Goal: Task Accomplishment & Management: Use online tool/utility

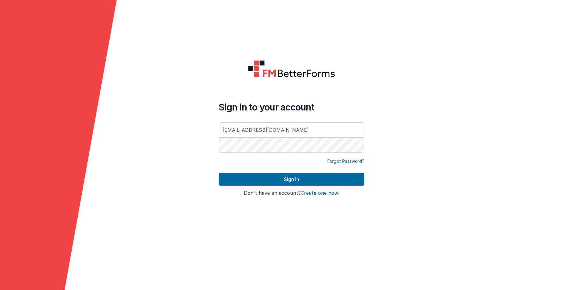
type input "[EMAIL_ADDRESS][DOMAIN_NAME]"
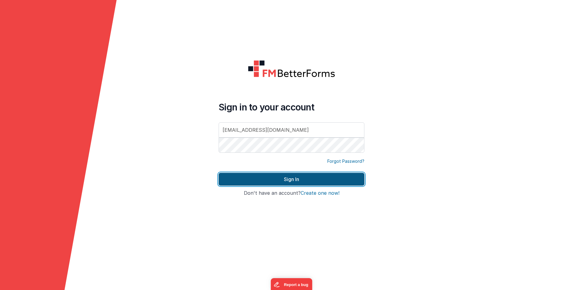
click at [301, 177] on button "Sign In" at bounding box center [292, 179] width 146 height 13
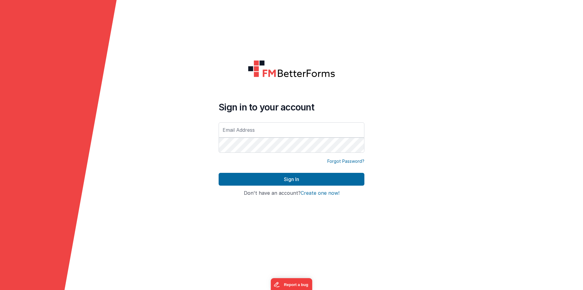
click at [242, 131] on input "text" at bounding box center [292, 129] width 146 height 15
type input "[EMAIL_ADDRESS][DOMAIN_NAME]"
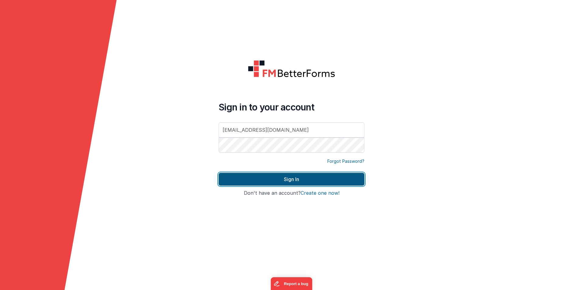
click at [280, 178] on button "Sign In" at bounding box center [292, 179] width 146 height 13
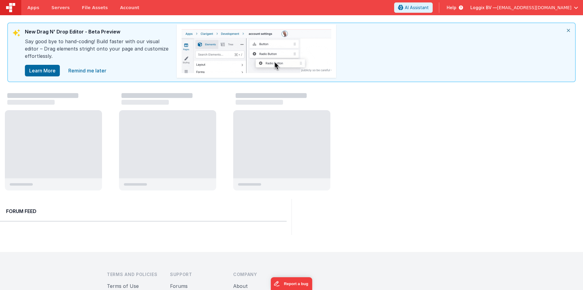
click at [569, 29] on icon "close" at bounding box center [568, 30] width 13 height 15
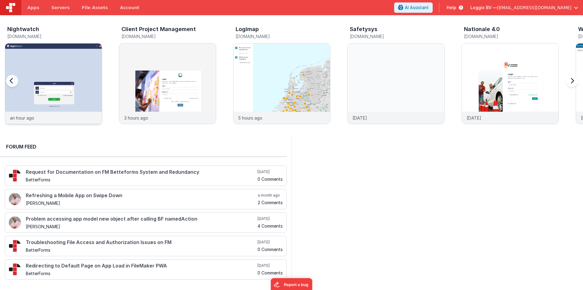
click at [65, 65] on img at bounding box center [53, 91] width 97 height 97
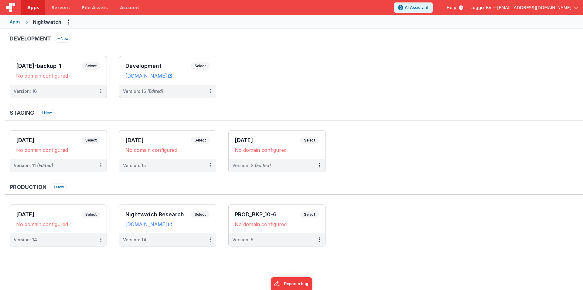
click at [19, 23] on div "Apps" at bounding box center [15, 22] width 11 height 6
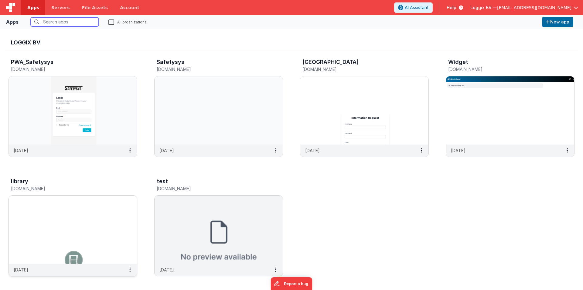
scroll to position [243, 0]
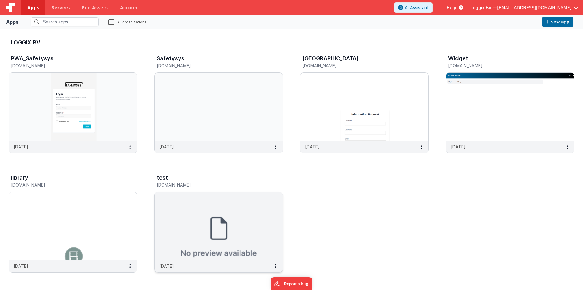
click at [238, 212] on img at bounding box center [219, 226] width 128 height 68
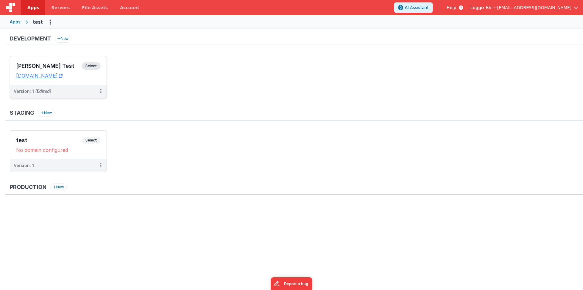
click at [55, 60] on div "Satyam Test Select URLs testbuild.clientportal.cloud" at bounding box center [58, 70] width 97 height 29
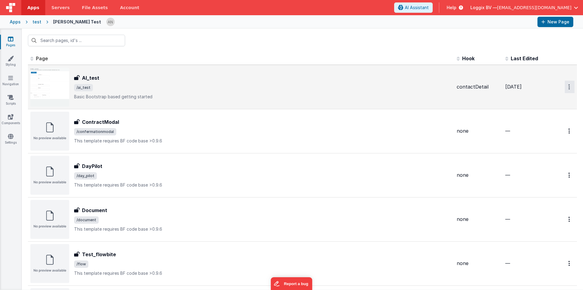
click at [565, 84] on button "Options" at bounding box center [570, 87] width 10 height 12
click at [537, 100] on link "Preview" at bounding box center [547, 100] width 53 height 11
click at [109, 94] on p "Basic Bootstrap based getting started" at bounding box center [263, 97] width 378 height 6
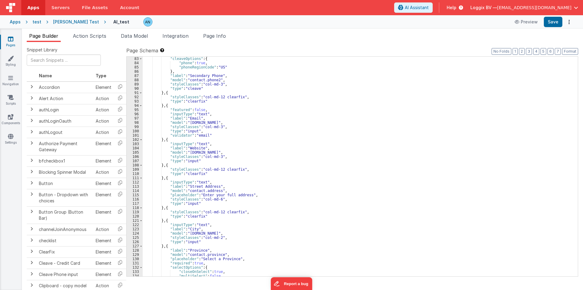
scroll to position [349, 0]
drag, startPoint x: 171, startPoint y: 174, endPoint x: 171, endPoint y: 178, distance: 3.6
click at [171, 176] on div ""cleaveOptions" : { "phone" : true , "phoneRegionCode" : "US" } , "label" : "Se…" at bounding box center [358, 171] width 431 height 228
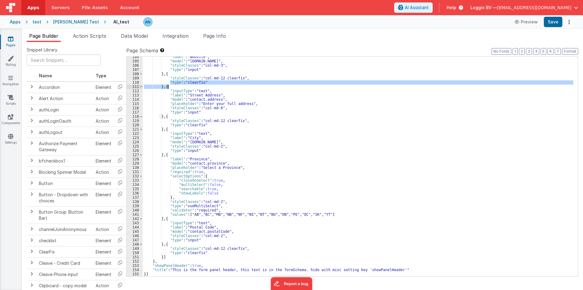
scroll to position [440, 0]
click at [172, 154] on div ""label" : "Website" , "model" : "contact.website" , "styleClasses" : "col-md-3"…" at bounding box center [358, 169] width 431 height 228
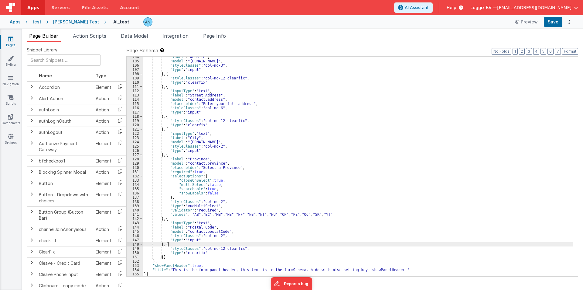
click at [171, 245] on div ""label" : "Website" , "model" : "contact.website" , "styleClasses" : "col-md-3"…" at bounding box center [358, 169] width 431 height 228
click at [161, 255] on div ""label" : "Website" , "model" : "contact.website" , "styleClasses" : "col-md-3"…" at bounding box center [358, 169] width 431 height 228
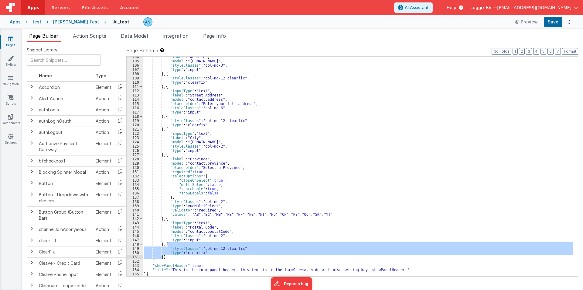
click at [161, 255] on div ""label" : "Website" , "model" : "contact.website" , "styleClasses" : "col-md-3"…" at bounding box center [358, 166] width 431 height 219
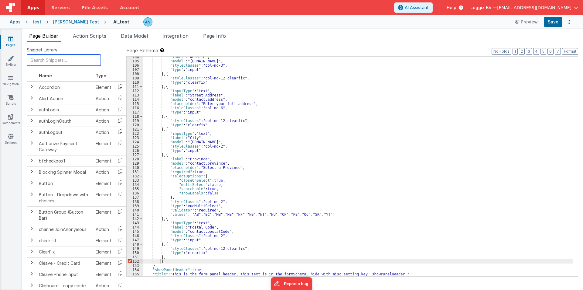
click at [47, 62] on input "text" at bounding box center [64, 59] width 74 height 11
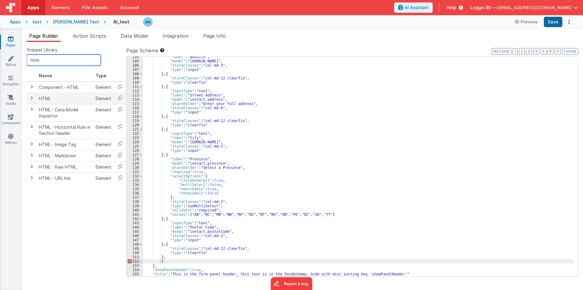
type input "html"
click at [32, 98] on span at bounding box center [31, 97] width 5 height 5
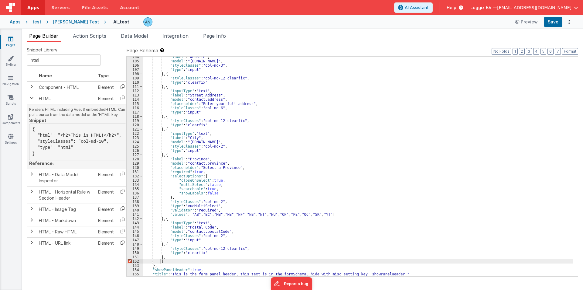
drag, startPoint x: 35, startPoint y: 155, endPoint x: 29, endPoint y: 130, distance: 25.6
click at [29, 130] on td "Renders HTML including VueJS embeddedHTML. Can pull source from the data model …" at bounding box center [78, 136] width 102 height 65
copy pre "{ "html": "<h2>This is HTML!</h2>", "styleClasses": "col-md-10", "type": "html"…"
click at [174, 262] on div ""label" : "Website" , "model" : "contact.website" , "styleClasses" : "col-md-3"…" at bounding box center [358, 169] width 431 height 228
click at [168, 256] on div ""label" : "Website" , "model" : "contact.website" , "styleClasses" : "col-md-3"…" at bounding box center [358, 169] width 431 height 228
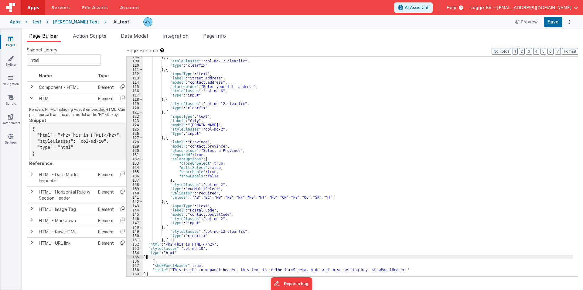
scroll to position [457, 0]
click at [567, 52] on button "Format" at bounding box center [570, 51] width 16 height 7
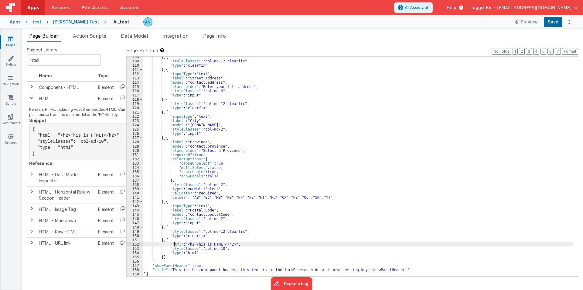
click at [175, 244] on div "} , { "styleClasses" : "col-md-12 clearfix" , "type" : "clearfix" } , { "inputT…" at bounding box center [358, 169] width 431 height 228
click at [130, 242] on div "152" at bounding box center [135, 244] width 16 height 4
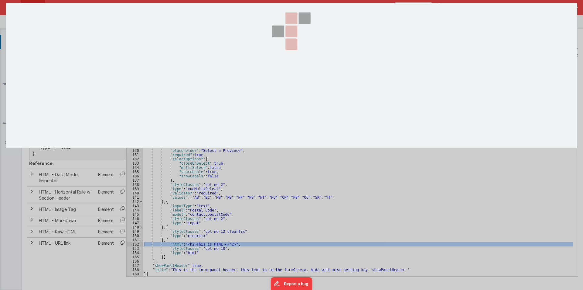
click at [130, 242] on div at bounding box center [292, 145] width 572 height 284
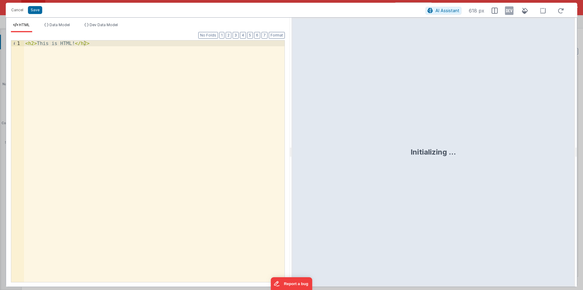
click at [66, 101] on div "< h2 > This is HTML! </ h2 >" at bounding box center [154, 166] width 261 height 253
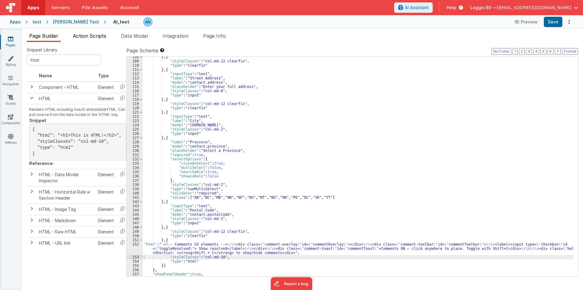
click at [84, 38] on span "Action Scripts" at bounding box center [89, 36] width 33 height 6
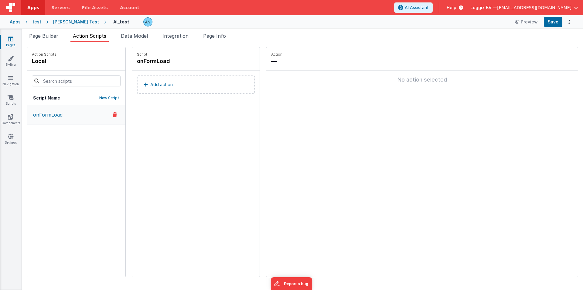
click at [61, 112] on p "onFormLoad" at bounding box center [45, 114] width 33 height 7
click at [150, 87] on p "Add action" at bounding box center [161, 84] width 22 height 7
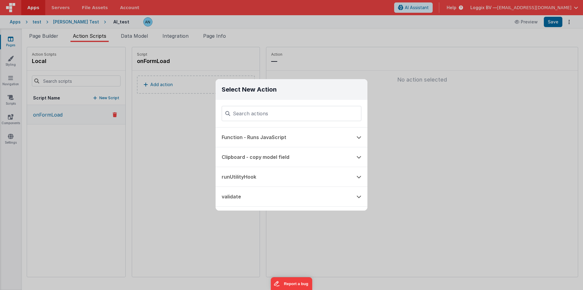
click at [279, 112] on input at bounding box center [292, 113] width 140 height 15
click at [250, 134] on button "Function - Runs JavaScript" at bounding box center [283, 136] width 135 height 19
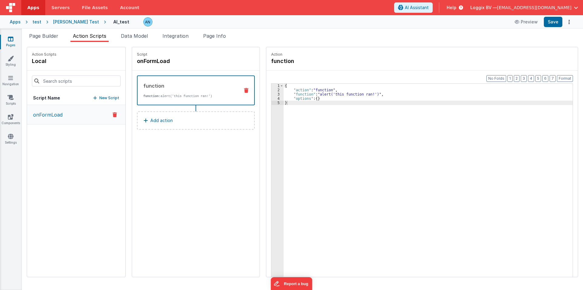
click at [290, 95] on div "{ "action" : "function" , "function" : "alert('this function ran!')" , "options…" at bounding box center [431, 194] width 295 height 220
click at [272, 94] on div "3" at bounding box center [278, 94] width 12 height 4
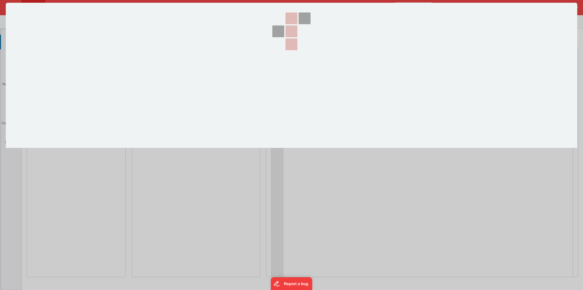
click at [270, 94] on div at bounding box center [291, 75] width 61 height 145
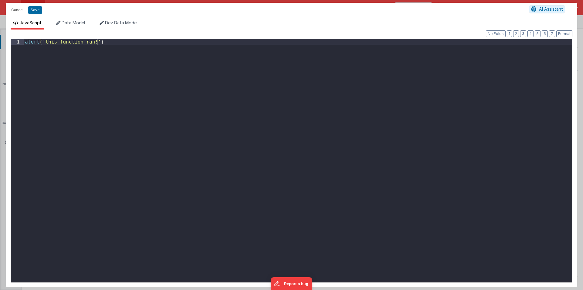
click at [175, 104] on div "alert ( 'this function ran!' )" at bounding box center [298, 166] width 549 height 255
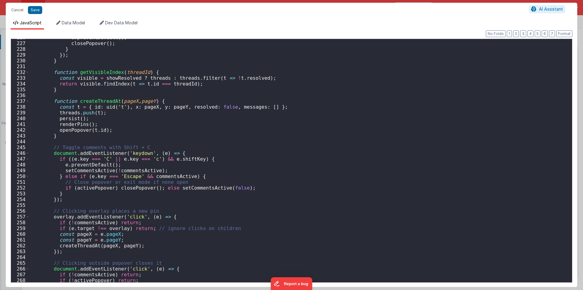
scroll to position [0, 0]
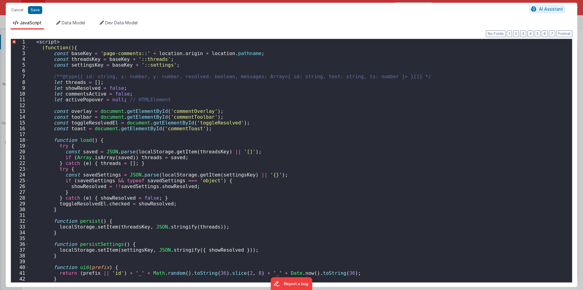
drag, startPoint x: 61, startPoint y: 39, endPoint x: 49, endPoint y: 39, distance: 12.5
click at [49, 39] on div "1 2 3 4 5 6 7 8 9 10 11 12 13 14 15 16 17 18 19 20 21 22 23 24 25 26 27 28 29 3…" at bounding box center [292, 161] width 562 height 244
drag, startPoint x: 62, startPoint y: 42, endPoint x: 12, endPoint y: 42, distance: 49.5
click at [14, 42] on div "1 2 3 4 5 6 7 8 9 10 11 12 13 14 15 16 17 18 19 20 21 22 23 24 25 26 27 28 29 3…" at bounding box center [292, 161] width 562 height 244
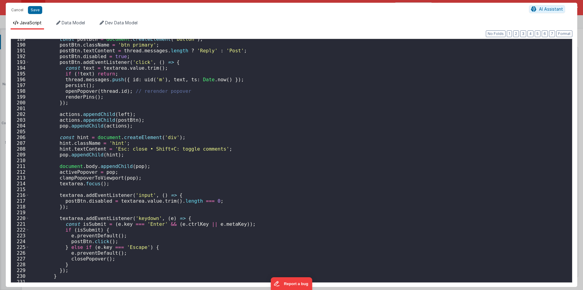
scroll to position [1483, 0]
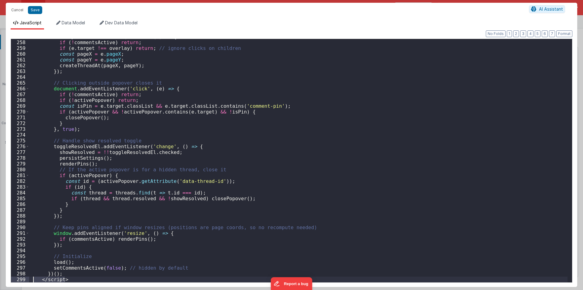
drag, startPoint x: 70, startPoint y: 279, endPoint x: 32, endPoint y: 277, distance: 38.0
click at [32, 277] on div "overlay . addEventListener ( 'click' , ( e ) => { if ( ! commentsActive ) retur…" at bounding box center [298, 161] width 539 height 255
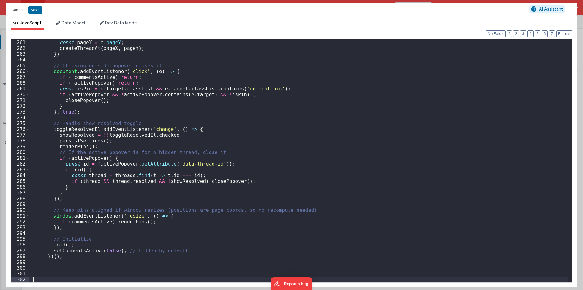
scroll to position [1500, 0]
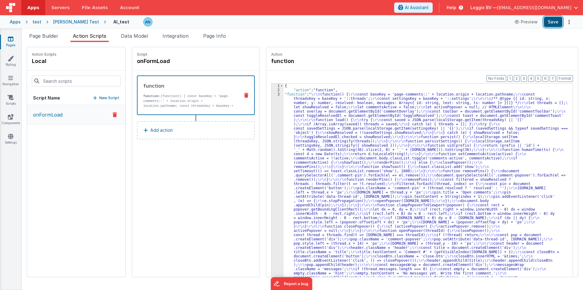
click at [554, 21] on button "Save" at bounding box center [553, 22] width 19 height 10
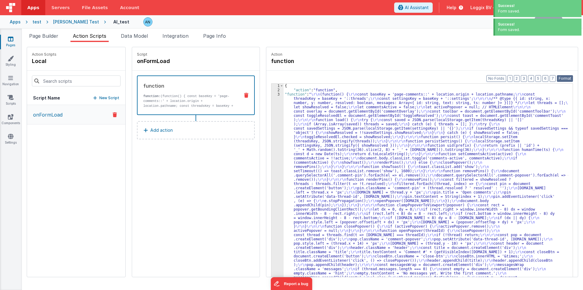
click at [563, 77] on button "Format" at bounding box center [565, 78] width 16 height 7
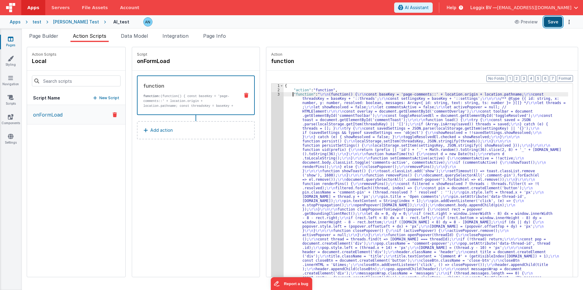
click at [551, 21] on button "Save" at bounding box center [553, 22] width 19 height 10
click at [272, 102] on div "3" at bounding box center [278, 292] width 12 height 400
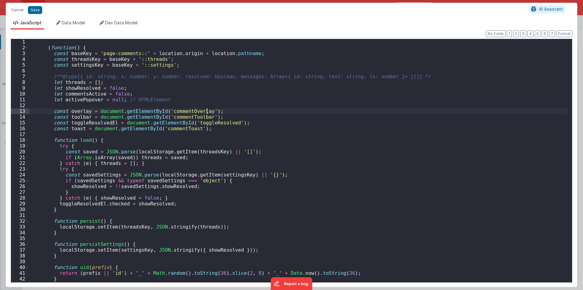
click at [269, 102] on div "( function ( ) { const baseKey = 'page-comments::' + location . origin + locati…" at bounding box center [298, 166] width 539 height 255
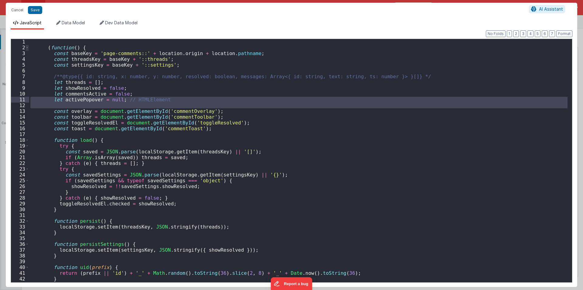
click at [27, 46] on span at bounding box center [27, 48] width 3 height 6
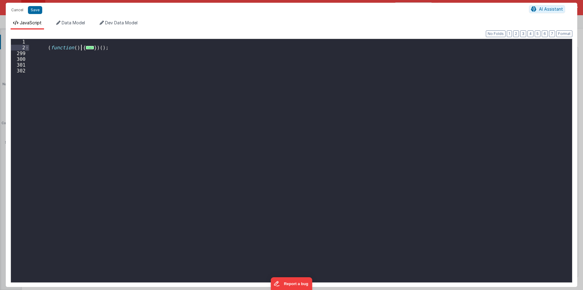
click at [27, 46] on span at bounding box center [27, 48] width 3 height 6
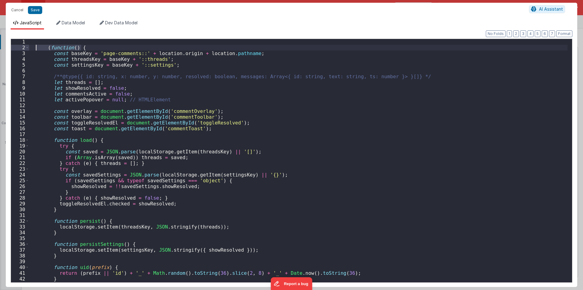
drag, startPoint x: 68, startPoint y: 46, endPoint x: 36, endPoint y: 47, distance: 31.6
click at [36, 47] on div "( function ( ) { const baseKey = 'page-comments::' + location . origin + locati…" at bounding box center [298, 166] width 539 height 255
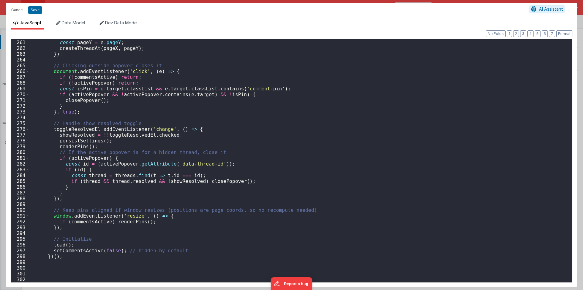
click at [70, 257] on div "const pageX = e . pageX ; const pageY = e . pageY ; createThreadAt ( pageX , pa…" at bounding box center [298, 161] width 539 height 255
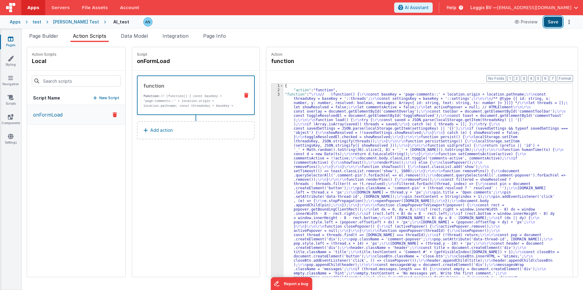
click at [560, 20] on button "Save" at bounding box center [553, 22] width 19 height 10
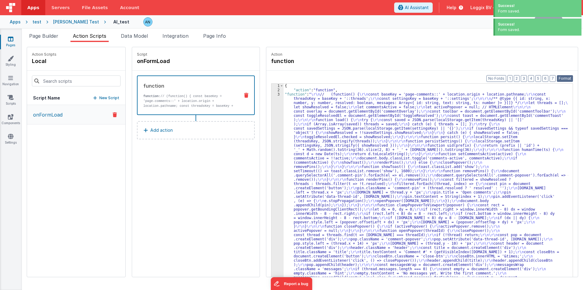
click at [568, 76] on button "Format" at bounding box center [565, 78] width 16 height 7
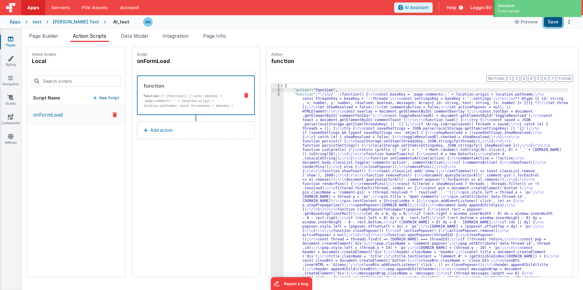
click at [555, 20] on button "Save" at bounding box center [553, 22] width 19 height 10
click at [565, 77] on button "Format" at bounding box center [565, 78] width 16 height 7
click at [272, 112] on div "3" at bounding box center [278, 292] width 12 height 400
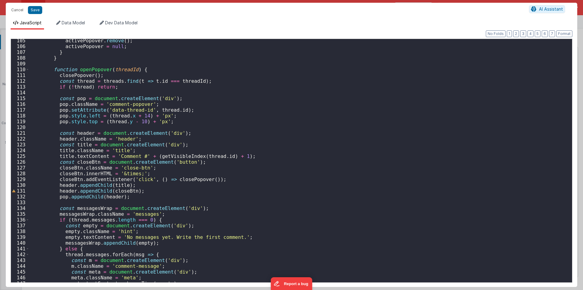
scroll to position [547, 0]
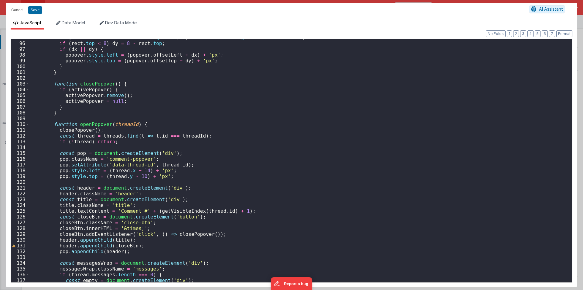
click at [82, 124] on div "if ( rect . bottom > window . innerHeight - 8 ) dy = window . innerHeight - 8 -…" at bounding box center [298, 162] width 539 height 255
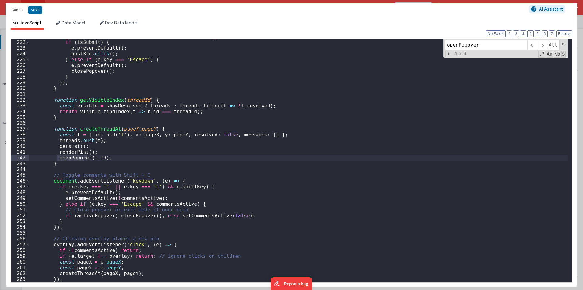
scroll to position [358, 0]
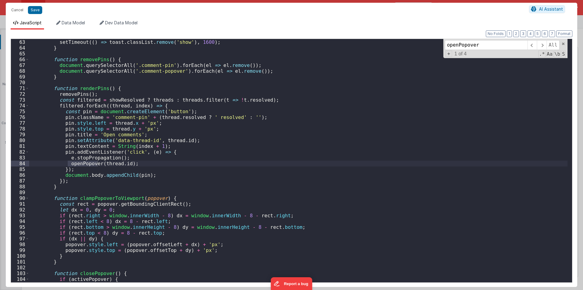
click at [97, 87] on div "toast . classList . add ( 'show' ) ; setTimeout (( ) => toast . classList . rem…" at bounding box center [298, 160] width 539 height 255
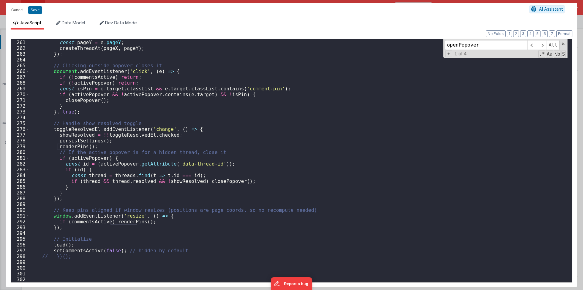
scroll to position [1500, 0]
click at [84, 252] on div "const pageX = e . pageX ; const pageY = e . pageY ; createThreadAt ( pageX , pa…" at bounding box center [298, 161] width 539 height 255
type input "setCommentsActive"
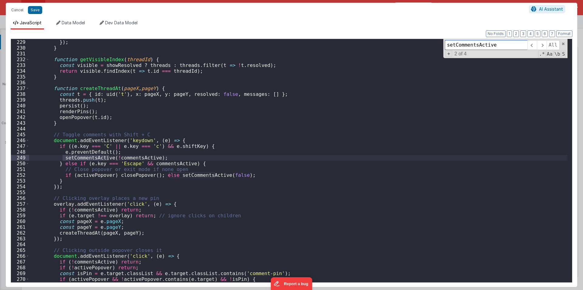
scroll to position [1316, 0]
click at [42, 10] on div "Cancel Save" at bounding box center [268, 10] width 521 height 9
click at [37, 9] on button "Save" at bounding box center [35, 10] width 14 height 8
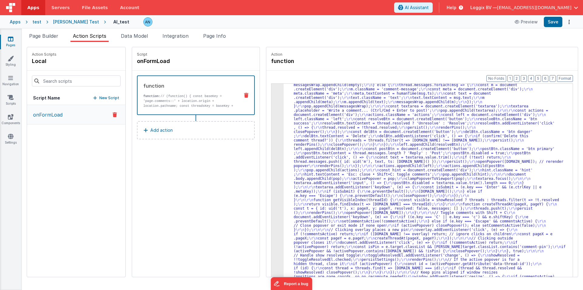
scroll to position [192, 0]
click at [553, 22] on button "Save" at bounding box center [553, 22] width 19 height 10
click at [566, 77] on button "Format" at bounding box center [565, 78] width 16 height 7
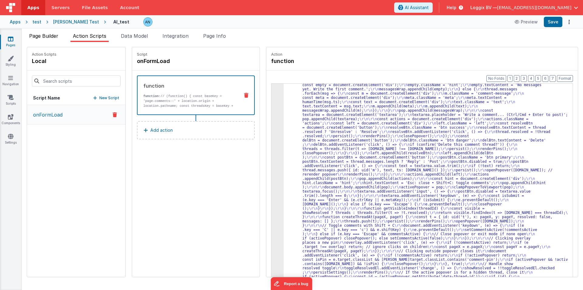
click at [40, 34] on span "Page Builder" at bounding box center [43, 36] width 29 height 6
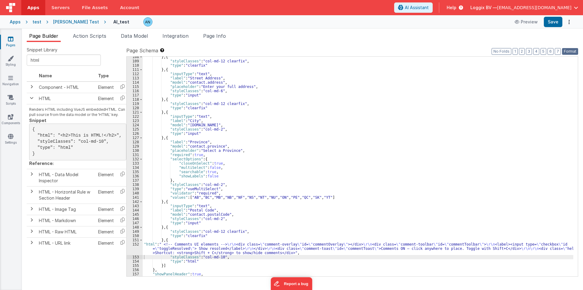
click at [570, 49] on button "Format" at bounding box center [570, 51] width 16 height 7
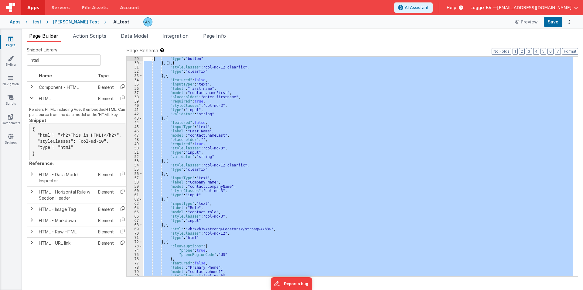
scroll to position [0, 0]
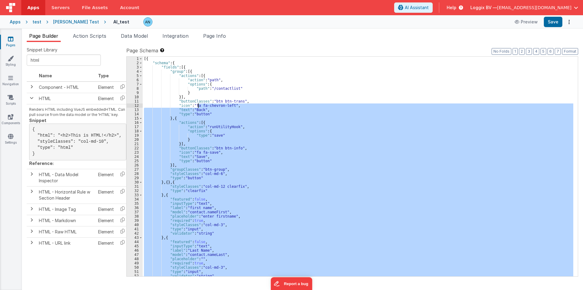
drag, startPoint x: 164, startPoint y: 240, endPoint x: 198, endPoint y: 105, distance: 139.3
click at [198, 105] on div "[{ "schema" : { "fields" : [{ "group" : [{ "actions" : [{ "action" : "path" , "…" at bounding box center [358, 171] width 431 height 228
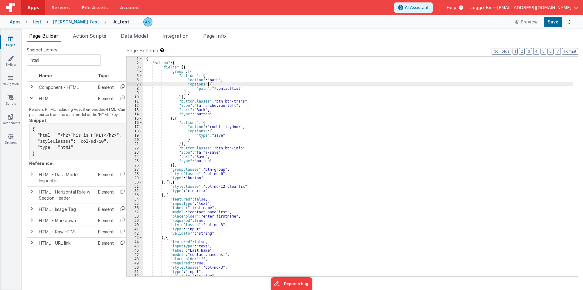
click at [210, 82] on div "[{ "schema" : { "fields" : [{ "group" : [{ "actions" : [{ "action" : "path" , "…" at bounding box center [358, 171] width 431 height 228
click at [179, 181] on div "[{ "schema" : { "fields" : [{ "group" : [{ "actions" : [{ "action" : "path" , "…" at bounding box center [358, 171] width 431 height 228
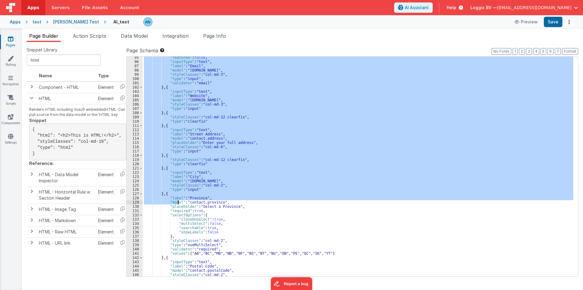
scroll to position [465, 0]
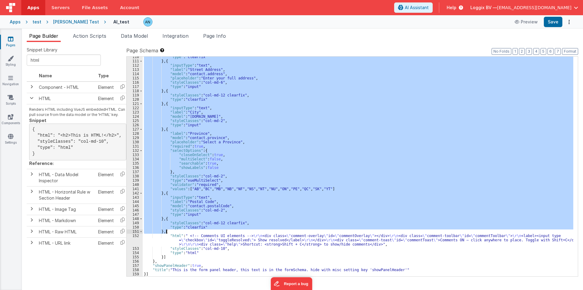
drag, startPoint x: 171, startPoint y: 181, endPoint x: 159, endPoint y: 226, distance: 46.7
click at [160, 226] on div ""type" : "clearfix" } , { "inputType" : "text" , "label" : "Street Address" , "…" at bounding box center [358, 169] width 431 height 228
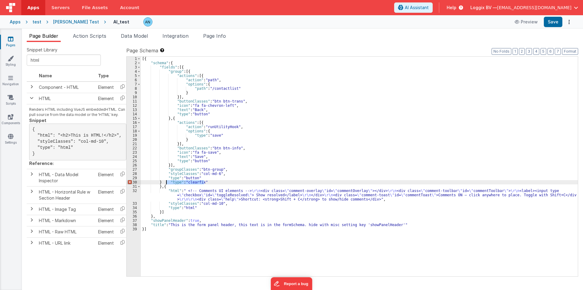
drag, startPoint x: 210, startPoint y: 182, endPoint x: 165, endPoint y: 180, distance: 44.4
click at [165, 180] on div "[{ "schema" : { "fields" : [{ "group" : [{ "actions" : [{ "action" : "path" , "…" at bounding box center [359, 171] width 437 height 228
drag, startPoint x: 162, startPoint y: 185, endPoint x: 154, endPoint y: 187, distance: 8.0
click at [154, 187] on div "[{ "schema" : { "fields" : [{ "group" : [{ "actions" : [{ "action" : "path" , "…" at bounding box center [359, 171] width 437 height 228
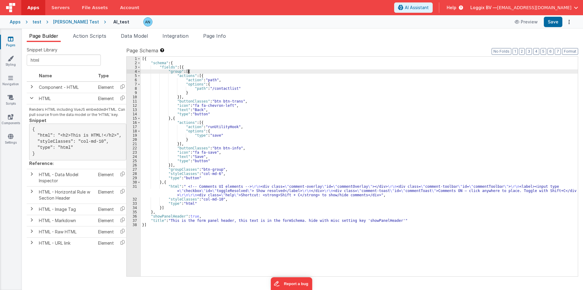
click at [196, 72] on div "[{ "schema" : { "fields" : [{ "group" : [{ "actions" : [{ "action" : "path" , "…" at bounding box center [359, 171] width 437 height 228
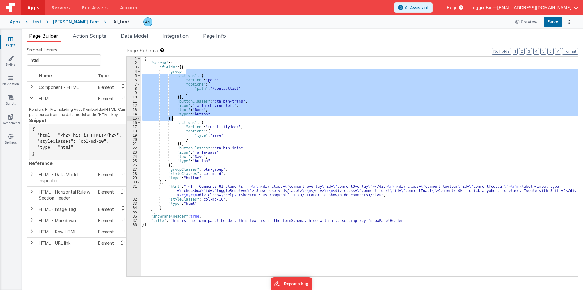
drag, startPoint x: 187, startPoint y: 72, endPoint x: 173, endPoint y: 116, distance: 46.0
click at [173, 116] on div "[{ "schema" : { "fields" : [{ "group" : [{ "actions" : [{ "action" : "path" , "…" at bounding box center [359, 171] width 437 height 228
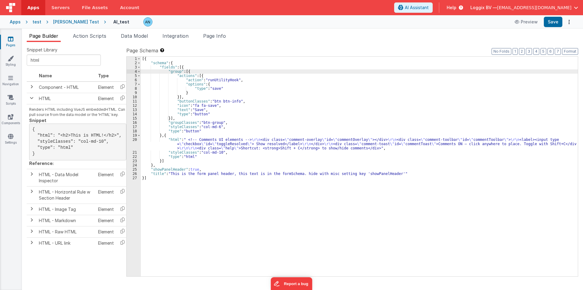
click at [193, 70] on div "[{ "schema" : { "fields" : [{ "group" : [{ "actions" : [{ "action" : "runUtilit…" at bounding box center [359, 171] width 437 height 228
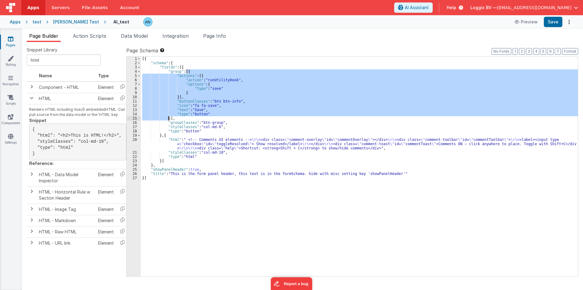
drag, startPoint x: 187, startPoint y: 70, endPoint x: 169, endPoint y: 117, distance: 50.2
click at [169, 117] on div "[{ "schema" : { "fields" : [{ "group" : [{ "actions" : [{ "action" : "runUtilit…" at bounding box center [359, 171] width 437 height 228
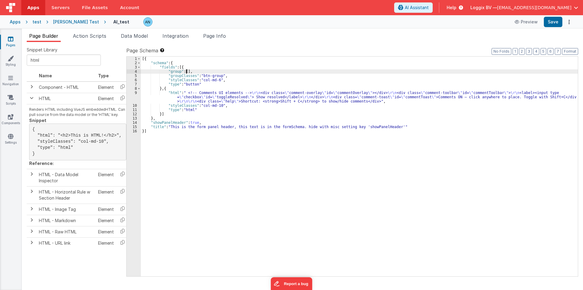
click at [194, 71] on div "[{ "schema" : { "fields" : [{ "group" : [ ] , "groupClasses" : "btn-group" , "s…" at bounding box center [359, 171] width 437 height 228
click at [185, 67] on div "[{ "schema" : { "fields" : [{ "group" : [ ] , "groupClasses" : "btn-group" , "s…" at bounding box center [359, 171] width 437 height 228
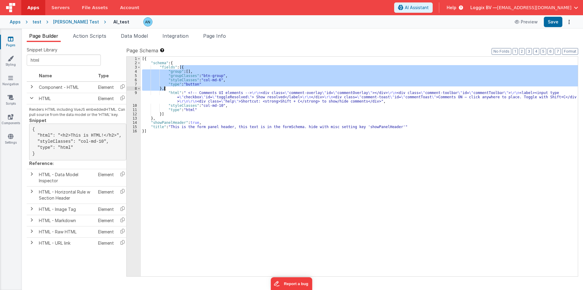
drag, startPoint x: 181, startPoint y: 67, endPoint x: 163, endPoint y: 90, distance: 28.6
click at [163, 90] on div "[{ "schema" : { "fields" : [{ "group" : [ ] , "groupClasses" : "btn-group" , "s…" at bounding box center [359, 171] width 437 height 228
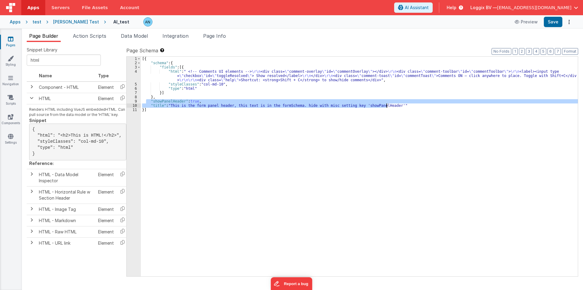
drag, startPoint x: 146, startPoint y: 103, endPoint x: 392, endPoint y: 105, distance: 246.1
click at [392, 105] on div "[{ "schema" : { "fields" : [{ "html" : " <!-- Comments UI elements --> \r\n <di…" at bounding box center [359, 171] width 437 height 228
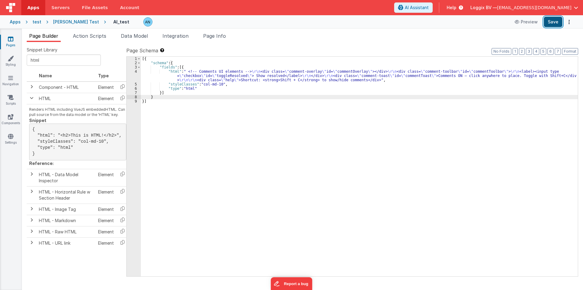
click at [553, 23] on button "Save" at bounding box center [553, 22] width 19 height 10
click at [574, 49] on button "Format" at bounding box center [570, 51] width 16 height 7
click at [557, 19] on button "Save" at bounding box center [553, 22] width 19 height 10
click at [567, 49] on button "Format" at bounding box center [570, 51] width 16 height 7
click at [88, 33] on li "Action Scripts" at bounding box center [89, 37] width 38 height 10
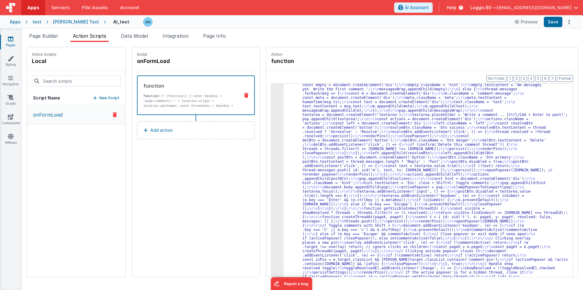
click at [273, 106] on div "3" at bounding box center [278, 100] width 12 height 400
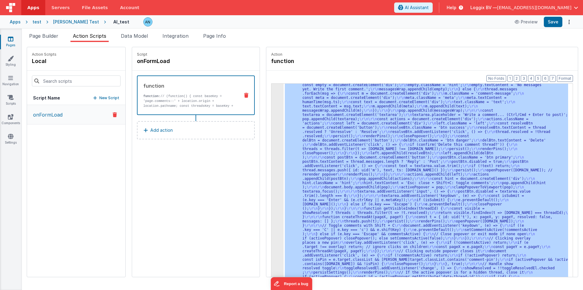
click at [273, 106] on div "3" at bounding box center [278, 100] width 12 height 400
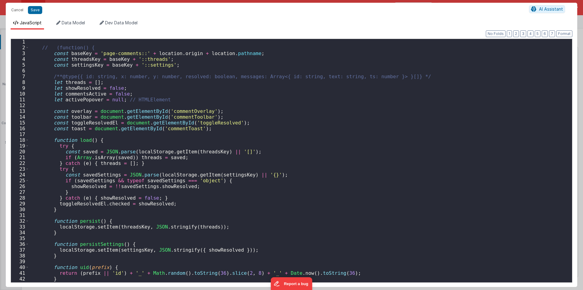
scroll to position [201, 0]
drag, startPoint x: 95, startPoint y: 47, endPoint x: 41, endPoint y: 47, distance: 54.4
click at [41, 47] on div "// (function() { const baseKey = 'page-comments::' + location . origin + locati…" at bounding box center [298, 166] width 539 height 255
click at [27, 48] on span at bounding box center [27, 48] width 3 height 6
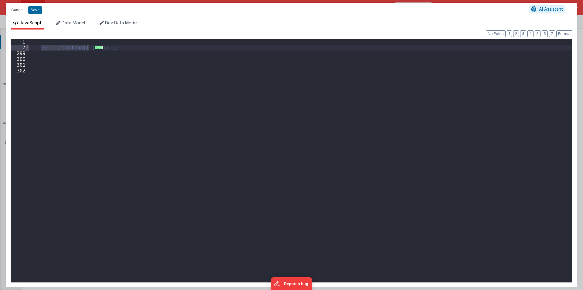
click at [27, 48] on span at bounding box center [27, 48] width 3 height 6
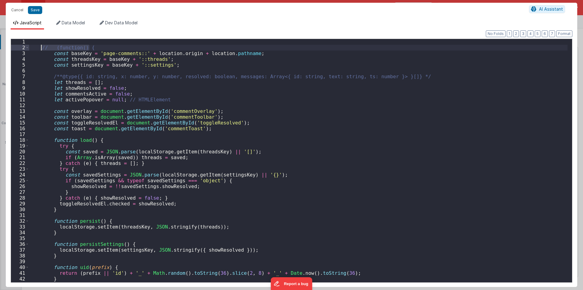
click at [94, 45] on div "// (function() { const baseKey = 'page-comments::' + location . origin + locati…" at bounding box center [298, 160] width 539 height 243
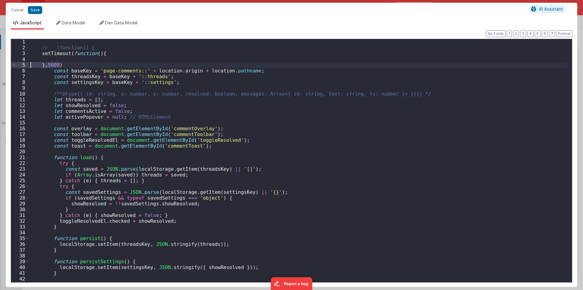
drag, startPoint x: 70, startPoint y: 64, endPoint x: 24, endPoint y: 64, distance: 45.9
click at [24, 64] on div "1 2 3 4 5 6 7 8 9 10 11 12 13 14 15 16 17 18 19 20 21 22 23 24 25 26 27 28 29 3…" at bounding box center [292, 161] width 562 height 244
click at [27, 47] on span at bounding box center [27, 48] width 3 height 6
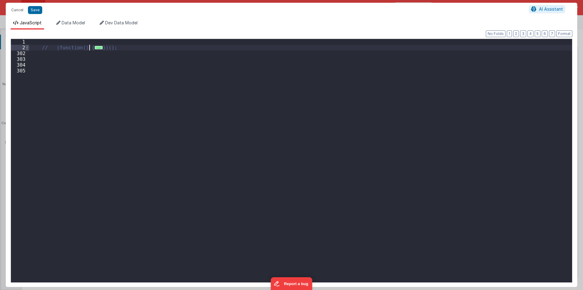
click at [26, 48] on span at bounding box center [27, 48] width 3 height 6
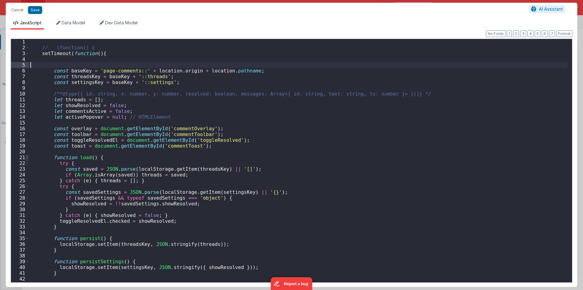
click at [27, 159] on span at bounding box center [27, 157] width 3 height 6
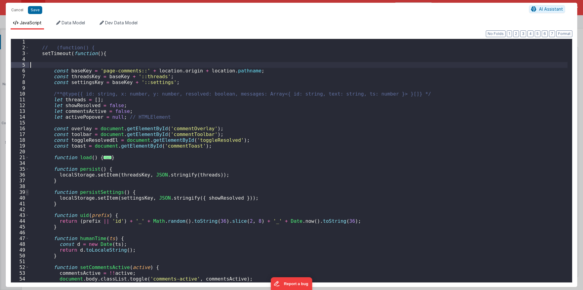
click at [26, 190] on span at bounding box center [27, 192] width 3 height 6
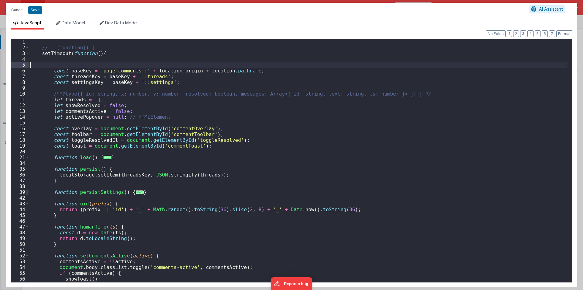
click at [26, 190] on span at bounding box center [27, 192] width 3 height 6
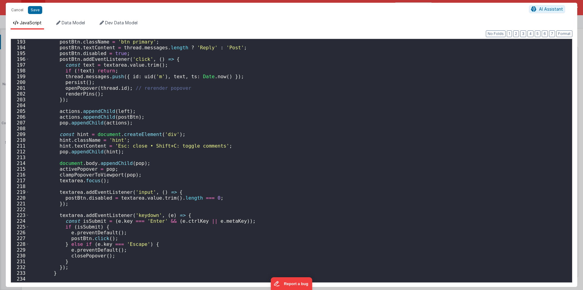
scroll to position [1448, 0]
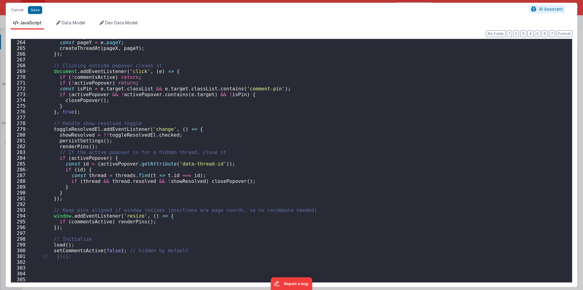
click at [43, 261] on div "const pageX = e . pageX ; const pageY = e . pageY ; createThreadAt ( pageX , pa…" at bounding box center [298, 161] width 539 height 255
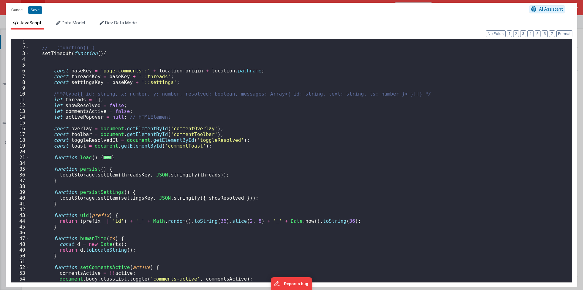
scroll to position [0, 0]
click at [46, 62] on div "// (function() { setTimeout ( function ( ) { const baseKey = 'page-comments::' …" at bounding box center [298, 166] width 539 height 255
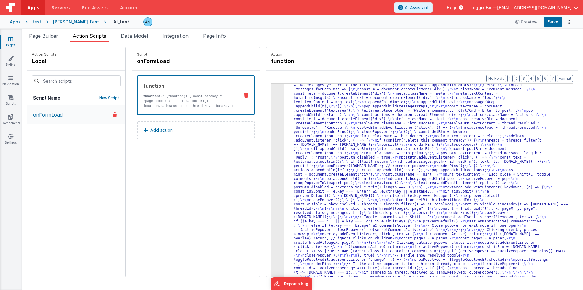
scroll to position [192, 0]
click at [552, 24] on button "Save" at bounding box center [553, 22] width 19 height 10
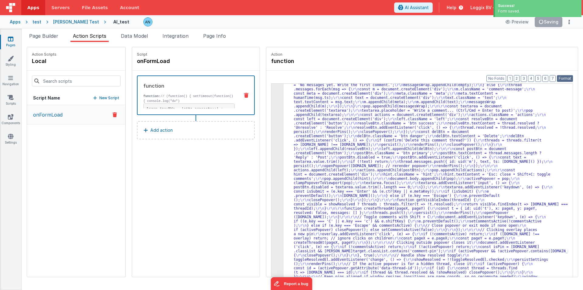
click at [566, 77] on button "Format" at bounding box center [565, 78] width 16 height 7
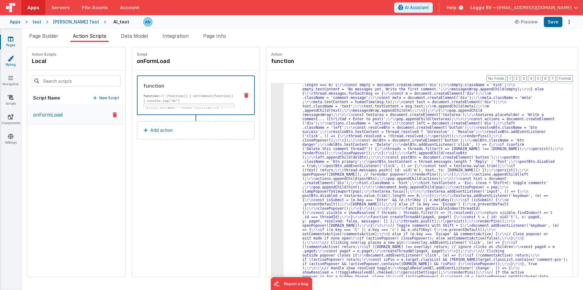
click at [9, 60] on icon at bounding box center [11, 58] width 6 height 6
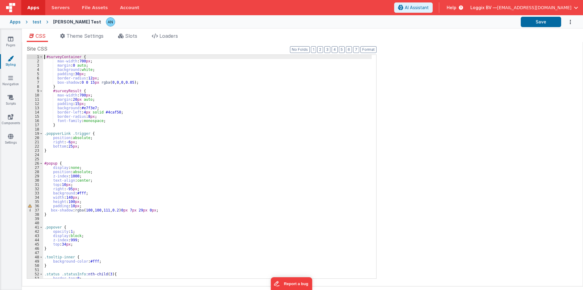
click at [43, 57] on div "#surveyContainer { max-width : 700 px ; margin : 0 auto ; background : white ; …" at bounding box center [207, 171] width 329 height 232
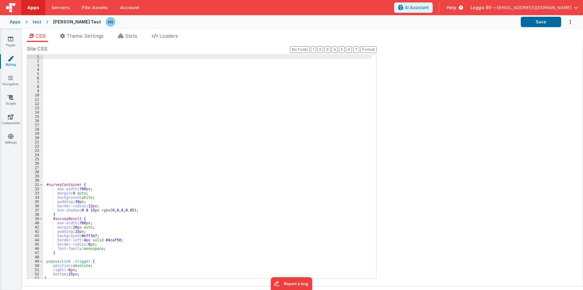
scroll to position [376, 0]
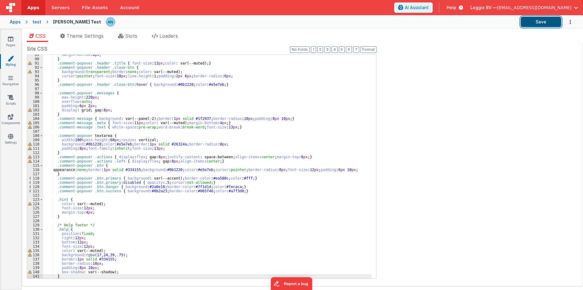
click at [536, 21] on button "Save" at bounding box center [541, 22] width 40 height 10
click at [528, 21] on button "Save" at bounding box center [541, 22] width 40 height 10
click at [522, 23] on button "Save" at bounding box center [541, 22] width 40 height 10
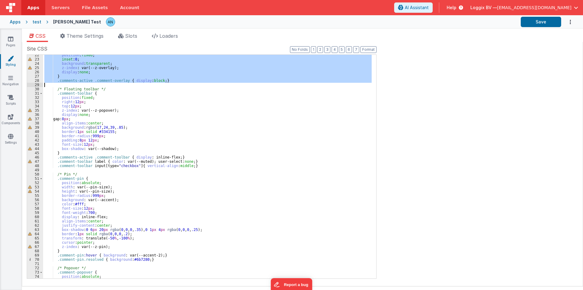
scroll to position [91, 0]
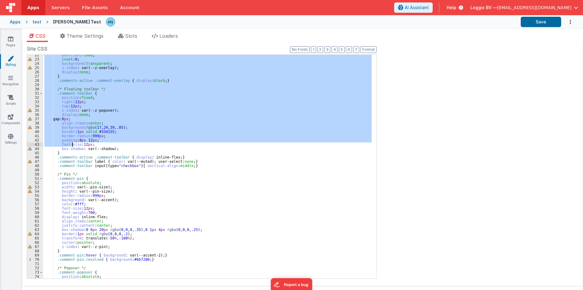
drag, startPoint x: 44, startPoint y: 56, endPoint x: 72, endPoint y: 145, distance: 93.3
click at [72, 145] on div "position : fixed ; inset : 0 ; background : transparent ; z-index : var(--z-ove…" at bounding box center [207, 169] width 329 height 232
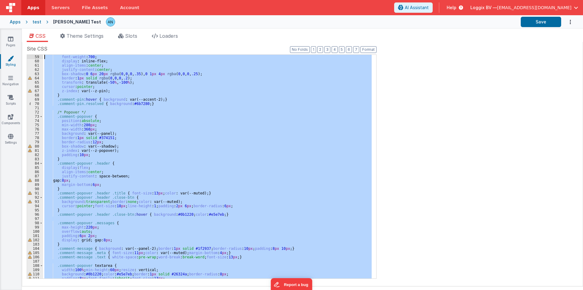
scroll to position [0, 0]
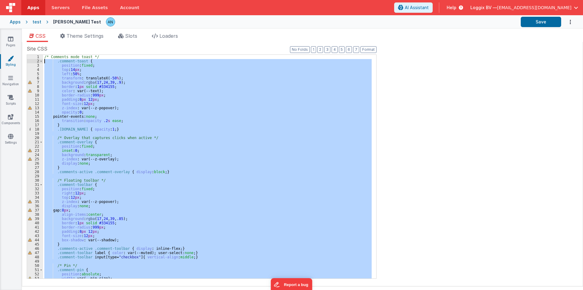
drag, startPoint x: 60, startPoint y: 142, endPoint x: 43, endPoint y: 62, distance: 81.0
click at [43, 62] on div "/* Comments mode toast */ .comment-toast { position : fixed ; top : 14 px ; lef…" at bounding box center [207, 171] width 329 height 232
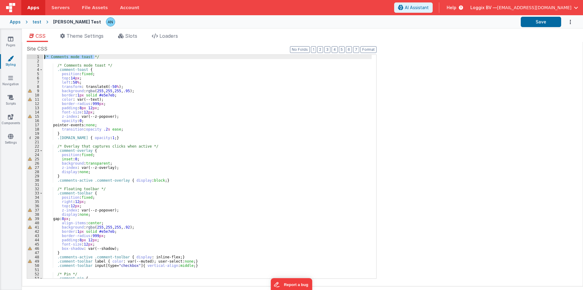
drag, startPoint x: 99, startPoint y: 56, endPoint x: 10, endPoint y: 57, distance: 89.3
click at [10, 57] on section "Pages Styling Navigation Scripts Components Settings CSS Theme Settings Slots L…" at bounding box center [291, 159] width 583 height 261
click at [537, 19] on button "Save" at bounding box center [541, 22] width 40 height 10
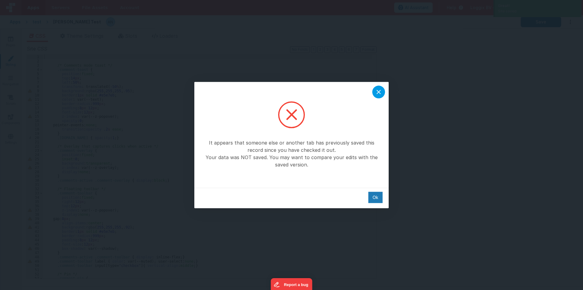
click at [378, 90] on icon at bounding box center [378, 91] width 7 height 7
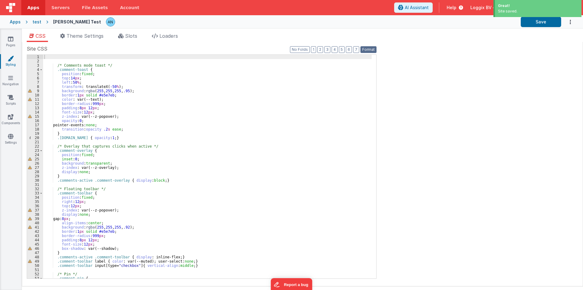
click at [366, 47] on button "Format" at bounding box center [369, 49] width 16 height 7
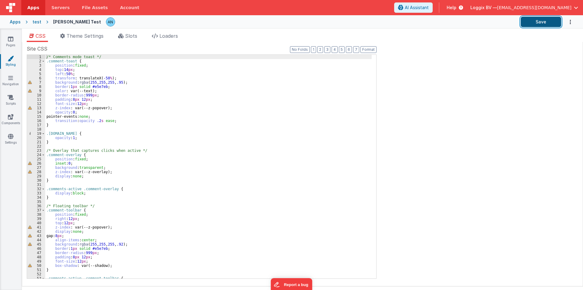
click at [547, 20] on button "Save" at bounding box center [541, 22] width 40 height 10
click at [546, 18] on button "Save" at bounding box center [541, 22] width 40 height 10
click at [369, 47] on button "Format" at bounding box center [369, 49] width 16 height 7
click at [371, 47] on button "Format" at bounding box center [369, 49] width 16 height 7
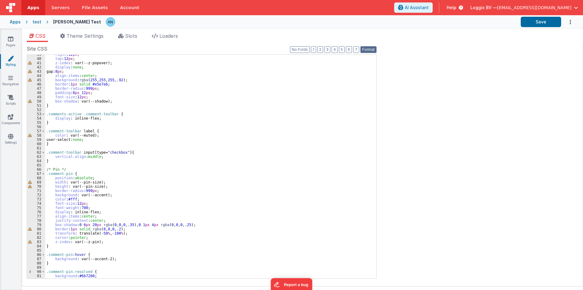
scroll to position [219, 0]
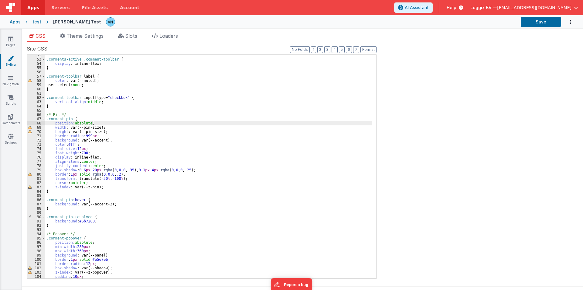
click at [182, 124] on div ".comments-active .comment-toolbar { display : inline-flex; } .comment-toolbar l…" at bounding box center [208, 169] width 327 height 232
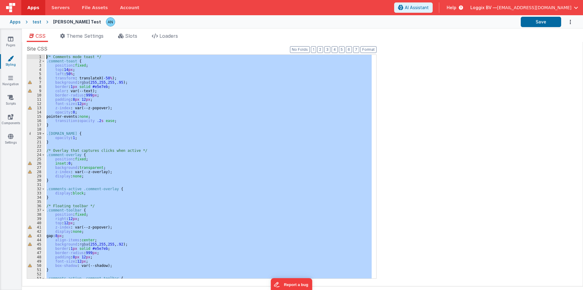
scroll to position [0, 0]
drag, startPoint x: 57, startPoint y: 79, endPoint x: 24, endPoint y: 14, distance: 72.7
click at [24, 14] on div "Apps Servers File Assets Account Some FUTURE Slot AI Assistant Help Loggix BV —…" at bounding box center [291, 145] width 583 height 290
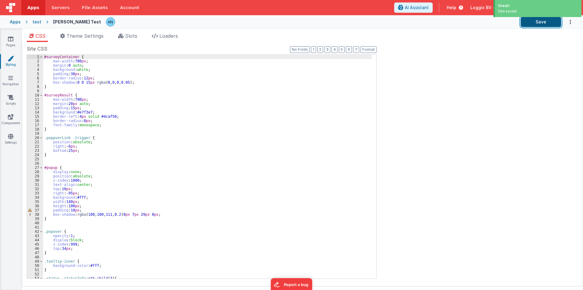
click at [536, 20] on button "Save" at bounding box center [541, 22] width 40 height 10
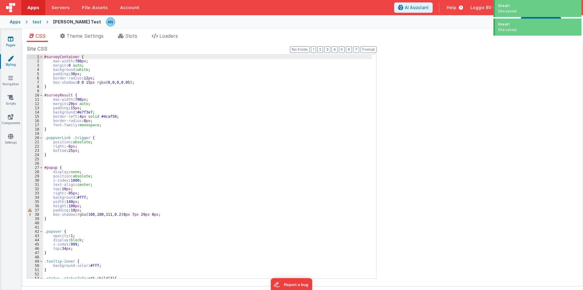
click at [11, 42] on icon at bounding box center [10, 39] width 5 height 6
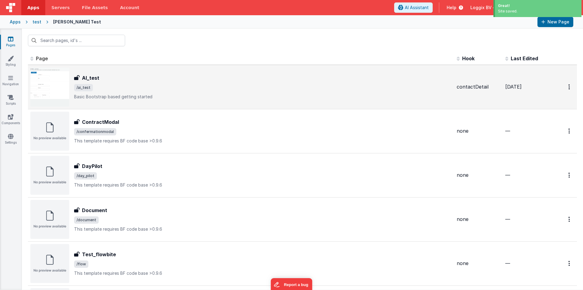
click at [98, 79] on h3 "AI_test" at bounding box center [90, 77] width 17 height 7
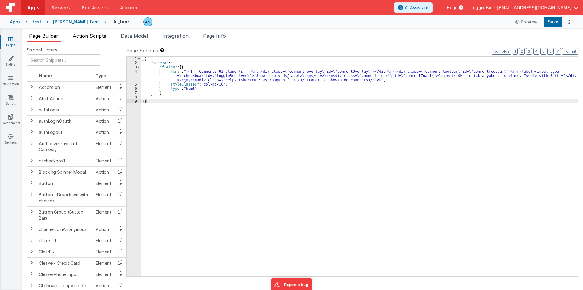
click at [86, 37] on span "Action Scripts" at bounding box center [89, 36] width 33 height 6
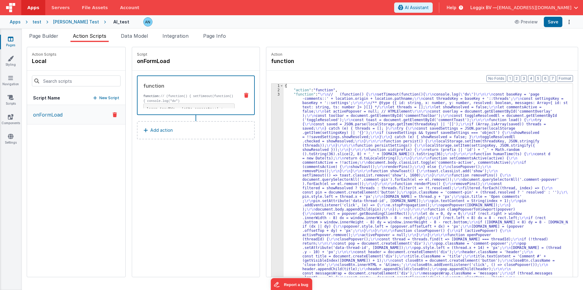
click at [272, 115] on div "3" at bounding box center [278, 292] width 12 height 400
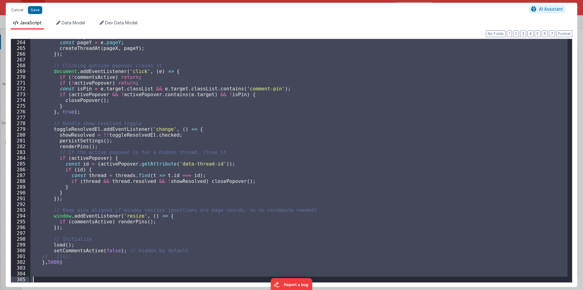
scroll to position [1517, 0]
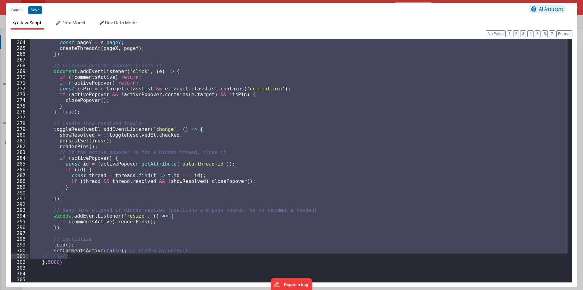
drag, startPoint x: 46, startPoint y: 66, endPoint x: 95, endPoint y: 255, distance: 196.1
click at [95, 255] on div "const pageX = e . pageX ; const pageY = e . pageY ; createThreadAt ( pageX , pa…" at bounding box center [298, 161] width 539 height 255
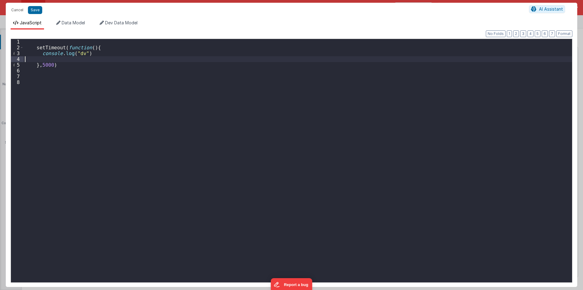
click at [56, 57] on div "setTimeout ( function ( ) { console . log ( "dv" ) } , 5000 )" at bounding box center [298, 166] width 549 height 255
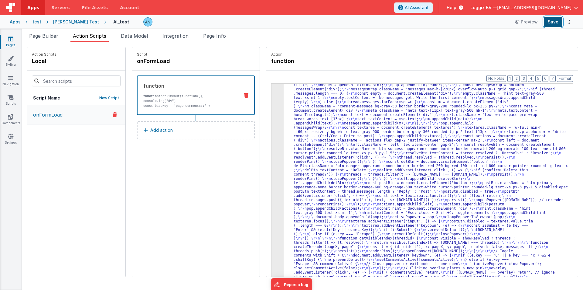
click at [552, 23] on button "Save" at bounding box center [553, 22] width 19 height 10
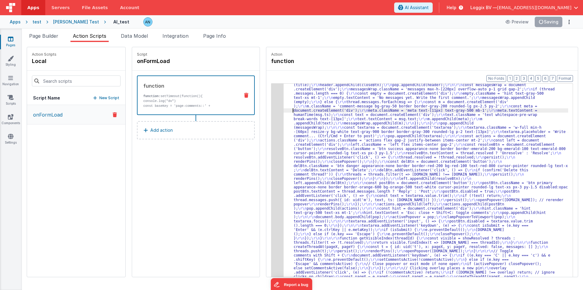
click at [554, 23] on button "Save" at bounding box center [553, 22] width 19 height 10
click at [38, 34] on span "Page Builder" at bounding box center [43, 36] width 29 height 6
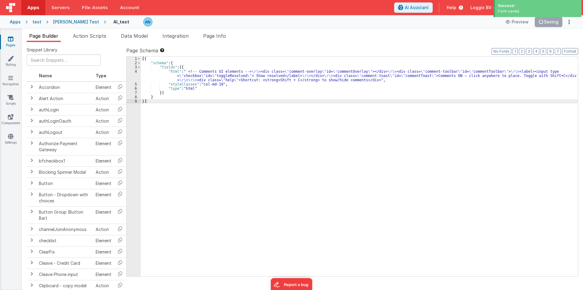
click at [167, 71] on div "[{ "schema" : { "fields" : [{ "html" : " <!-- Comments UI elements --> \r\n <di…" at bounding box center [359, 171] width 437 height 228
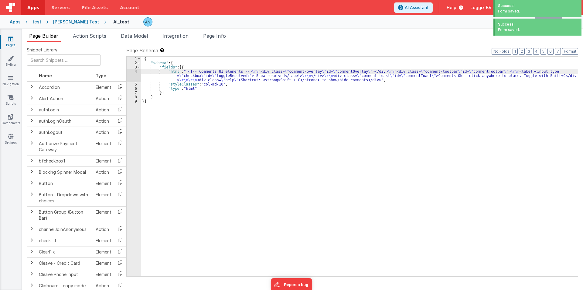
click at [130, 72] on div "4" at bounding box center [134, 75] width 14 height 13
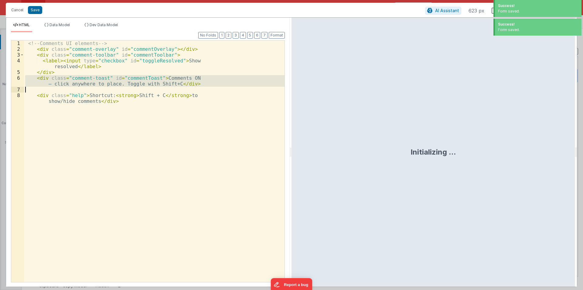
click at [129, 72] on div "<!-- Comments UI elements --> < div class = "comment-overlay" id = "commentOver…" at bounding box center [154, 173] width 261 height 266
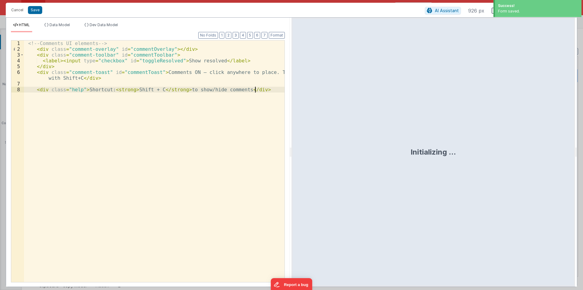
click at [87, 96] on div "<!-- Comments UI elements --> < div class = "comment-overlay" id = "commentOver…" at bounding box center [154, 166] width 261 height 253
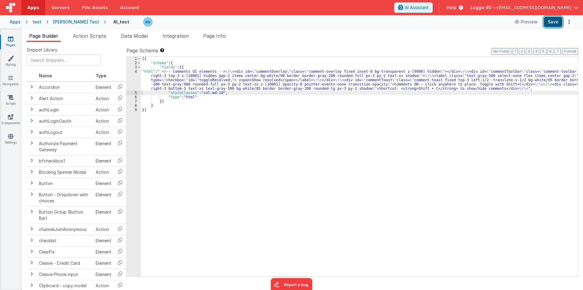
click at [557, 19] on button "Save" at bounding box center [553, 22] width 19 height 10
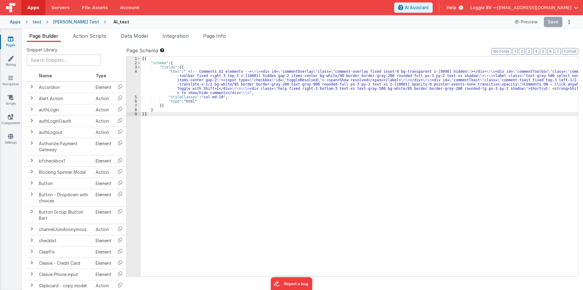
click at [156, 81] on div "[{ "schema" : { "fields" : [{ "html" : " <!-- Comments UI elements --> \r\n <di…" at bounding box center [359, 171] width 437 height 228
click at [131, 81] on div "4" at bounding box center [134, 82] width 14 height 26
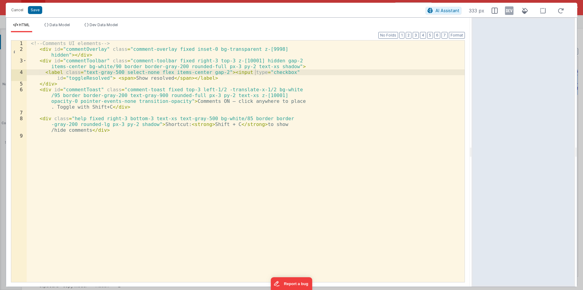
drag, startPoint x: 290, startPoint y: 151, endPoint x: 473, endPoint y: 147, distance: 183.2
click at [473, 147] on html "Cancel Save AI Assistant 333 px HTML Data Model Dev Data Model Format 7 6 5 4 3…" at bounding box center [291, 145] width 583 height 290
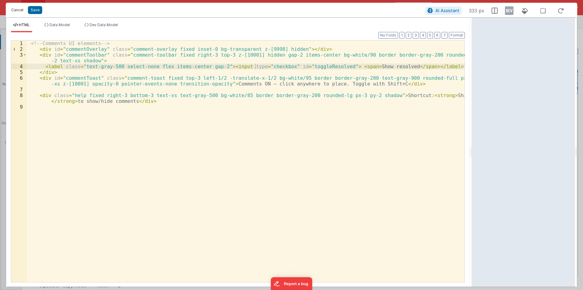
click at [17, 8] on button "Cancel" at bounding box center [17, 10] width 18 height 9
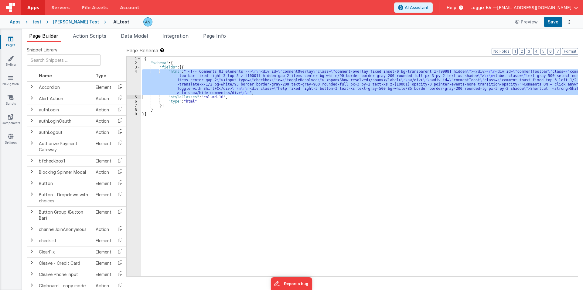
click at [30, 7] on span "Apps" at bounding box center [33, 8] width 12 height 6
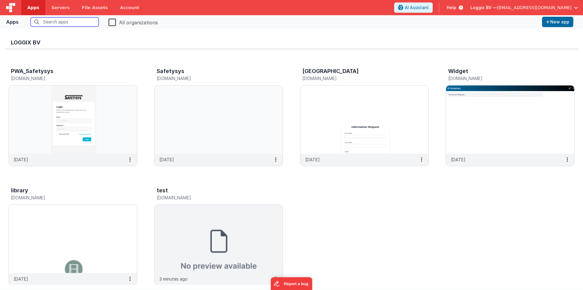
scroll to position [245, 0]
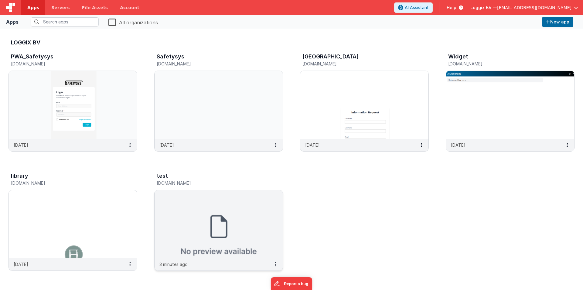
click at [185, 211] on img at bounding box center [219, 224] width 128 height 68
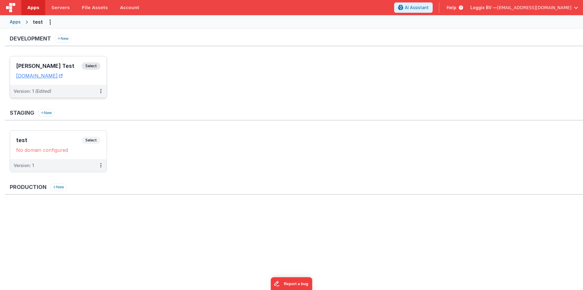
click at [44, 64] on h3 "[PERSON_NAME] Test" at bounding box center [49, 66] width 66 height 6
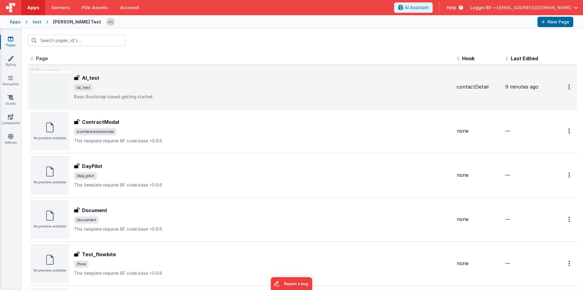
click at [117, 75] on div "AI_test" at bounding box center [263, 77] width 378 height 7
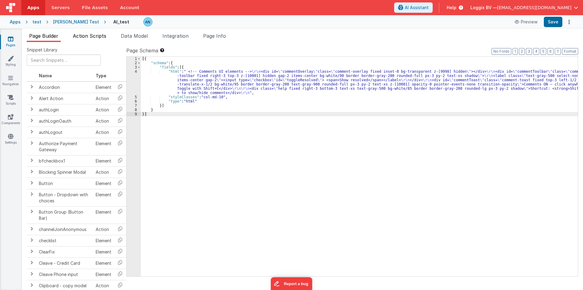
click at [91, 36] on span "Action Scripts" at bounding box center [89, 36] width 33 height 6
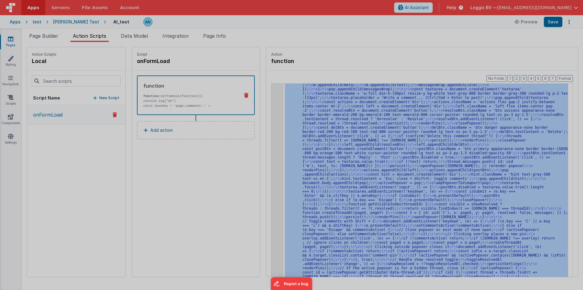
scroll to position [243, 0]
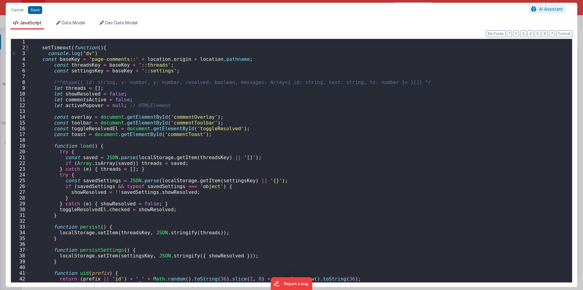
click at [26, 47] on span at bounding box center [27, 48] width 3 height 6
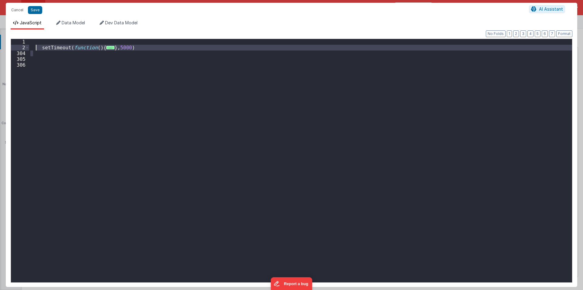
drag, startPoint x: 44, startPoint y: 56, endPoint x: 36, endPoint y: 47, distance: 11.8
click at [36, 47] on div "setTimeout ( function ( ) { ... } , 5000 )" at bounding box center [300, 166] width 543 height 255
click at [19, 11] on button "Cancel" at bounding box center [17, 10] width 18 height 9
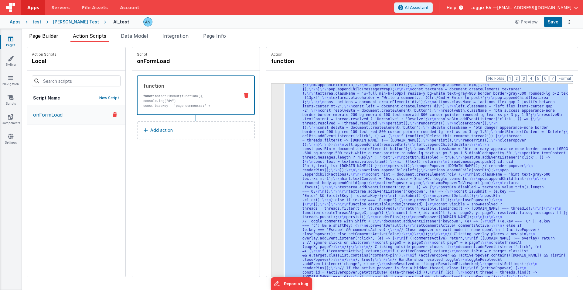
click at [46, 36] on span "Page Builder" at bounding box center [43, 36] width 29 height 6
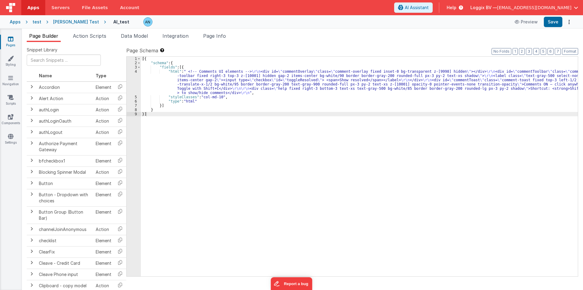
click at [132, 81] on div "4" at bounding box center [134, 82] width 14 height 26
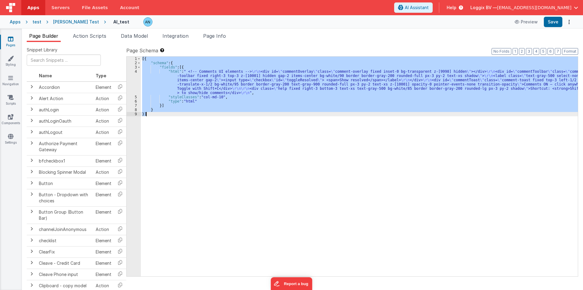
click at [132, 81] on div "4" at bounding box center [134, 82] width 14 height 26
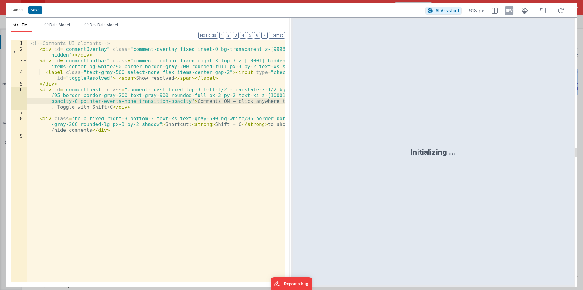
click at [94, 101] on div "<!-- Comments UI elements --> < div id = "commentOverlay" class = "comment-over…" at bounding box center [156, 166] width 258 height 253
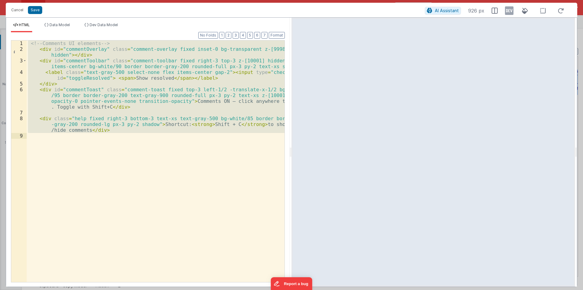
click at [148, 163] on div "<!-- Comments UI elements --> < div id = "commentOverlay" class = "comment-over…" at bounding box center [156, 160] width 258 height 241
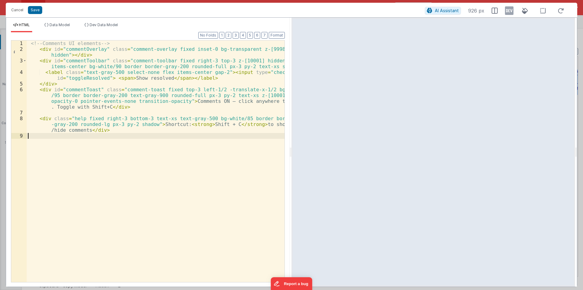
click at [126, 92] on div "<!-- Comments UI elements --> < div id = "commentOverlay" class = "comment-over…" at bounding box center [156, 166] width 258 height 253
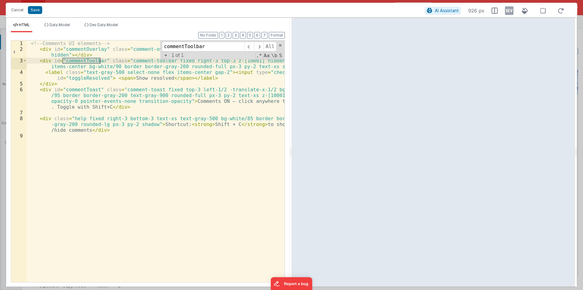
type input "commentToolbar"
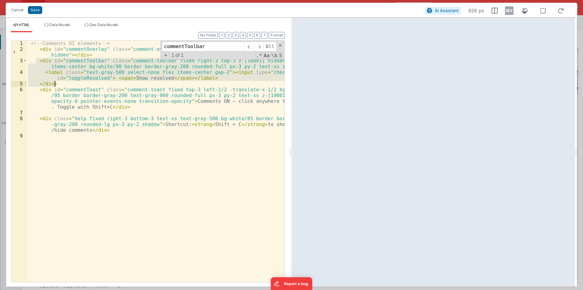
drag, startPoint x: 36, startPoint y: 60, endPoint x: 61, endPoint y: 82, distance: 33.4
click at [61, 82] on div "<!-- Comments UI elements --> < div id = "commentOverlay" class = "comment-over…" at bounding box center [156, 166] width 258 height 253
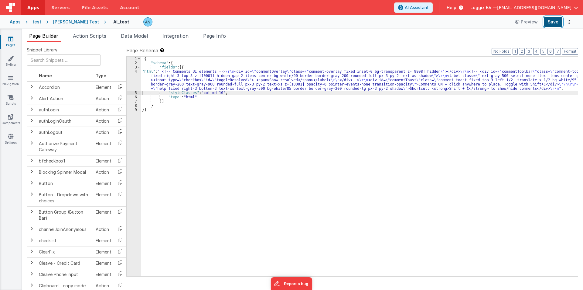
click at [552, 22] on button "Save" at bounding box center [553, 22] width 19 height 10
click at [93, 36] on span "Action Scripts" at bounding box center [89, 36] width 33 height 6
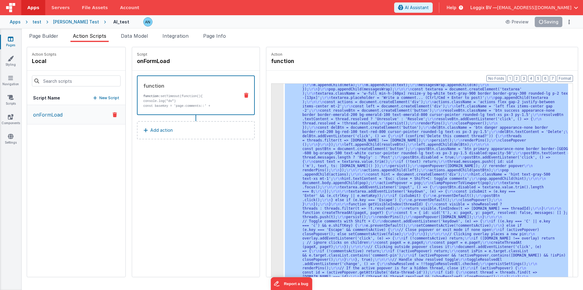
click at [272, 122] on div "3" at bounding box center [278, 70] width 12 height 442
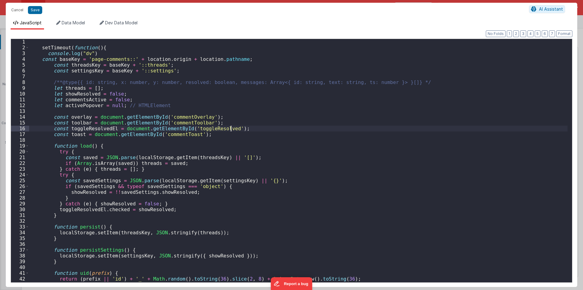
click at [270, 122] on div "setTimeout ( function ( ) { console . log ( "dv" ) const baseKey = 'page-commen…" at bounding box center [298, 166] width 539 height 255
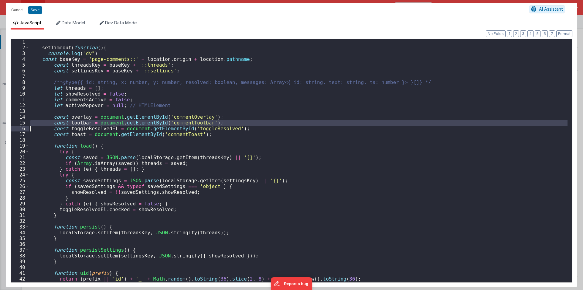
click at [270, 122] on div "setTimeout ( function ( ) { console . log ( "dv" ) const baseKey = 'page-commen…" at bounding box center [298, 166] width 539 height 255
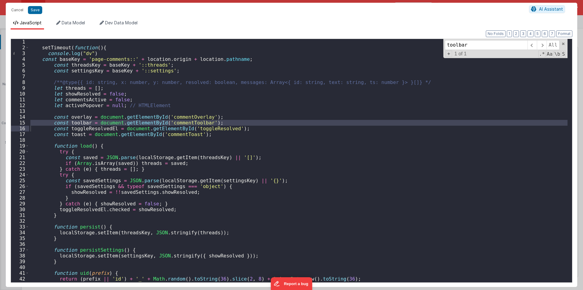
scroll to position [0, 0]
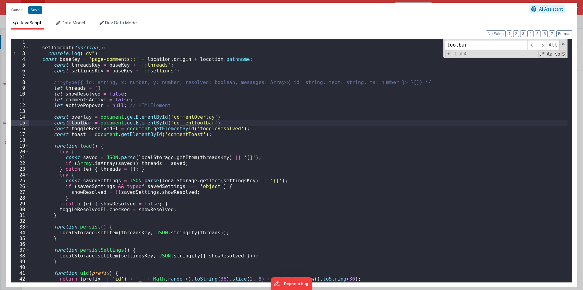
type input "toolbar"
click at [218, 124] on div "setTimeout ( function ( ) { console . log ( "dv" ) const baseKey = 'page-commen…" at bounding box center [298, 166] width 539 height 255
click at [478, 47] on input "toolbar" at bounding box center [486, 45] width 83 height 10
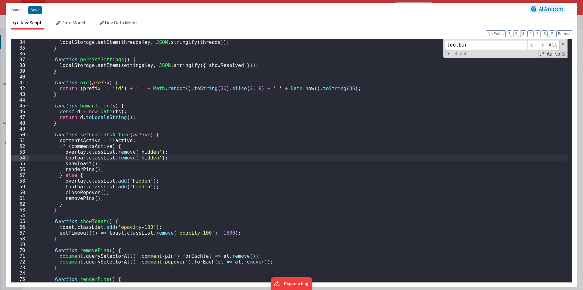
click at [165, 158] on div "function persist ( ) { localStorage . setItem ( threadsKey , JSON . stringify (…" at bounding box center [298, 160] width 539 height 255
click at [156, 184] on div "function persist ( ) { localStorage . setItem ( threadsKey , JSON . stringify (…" at bounding box center [298, 160] width 539 height 255
click at [472, 45] on input "toolbar" at bounding box center [486, 45] width 83 height 10
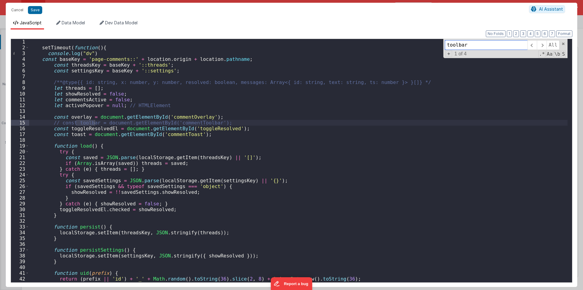
scroll to position [0, 0]
click at [36, 10] on button "Save" at bounding box center [35, 10] width 14 height 8
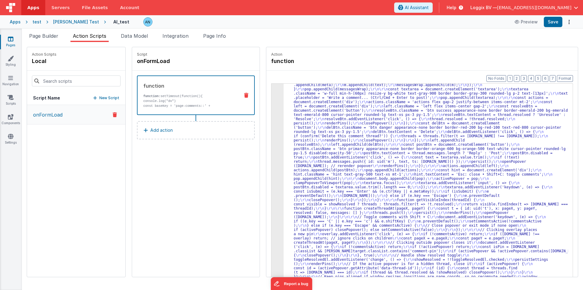
scroll to position [239, 0]
click at [557, 20] on button "Save" at bounding box center [553, 22] width 19 height 10
click at [570, 79] on button "Format" at bounding box center [565, 78] width 16 height 7
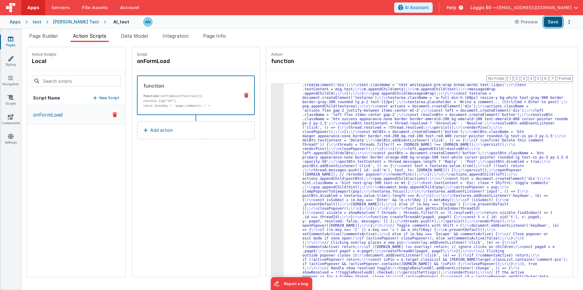
click at [547, 18] on button "Save" at bounding box center [553, 22] width 19 height 10
drag, startPoint x: 565, startPoint y: 78, endPoint x: 559, endPoint y: 74, distance: 6.9
click at [564, 78] on button "Format" at bounding box center [565, 78] width 16 height 7
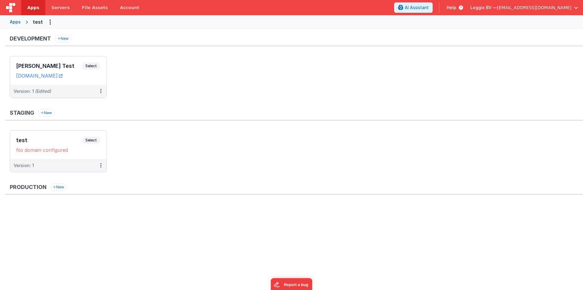
click at [28, 10] on span "Apps" at bounding box center [33, 8] width 12 height 6
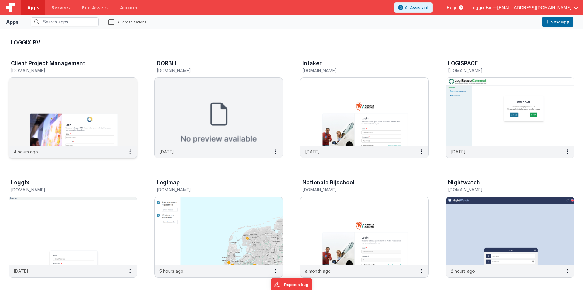
click at [60, 106] on img at bounding box center [73, 111] width 128 height 68
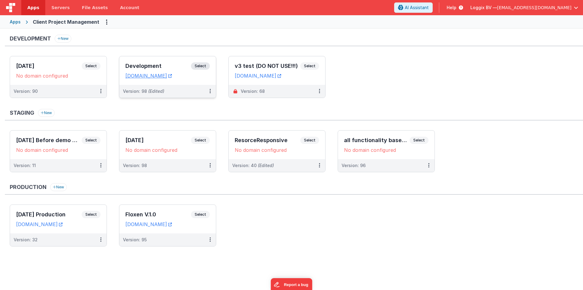
click at [135, 63] on div "Development Select" at bounding box center [167, 67] width 84 height 10
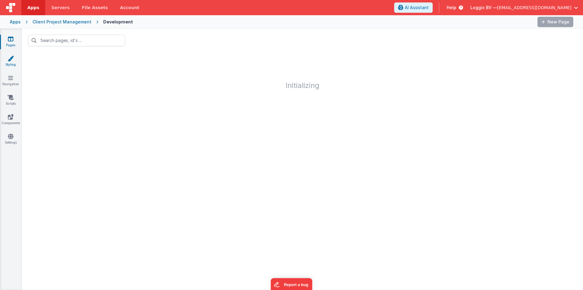
click at [10, 57] on icon at bounding box center [11, 58] width 6 height 6
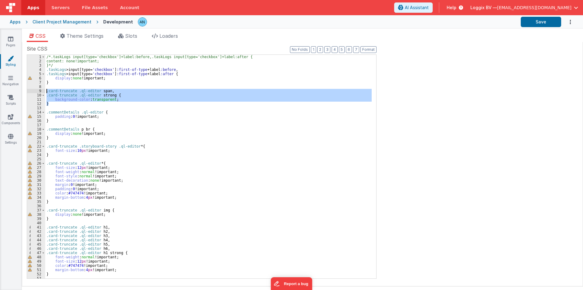
drag, startPoint x: 51, startPoint y: 102, endPoint x: 46, endPoint y: 91, distance: 12.0
click at [46, 91] on div "/*.taskLogs input[type='checkbox']+label:before,.taskLogs input[type='checkbox'…" at bounding box center [208, 171] width 327 height 232
click at [107, 104] on div "/*.taskLogs input[type='checkbox']+label:before,.taskLogs input[type='checkbox'…" at bounding box center [208, 166] width 327 height 223
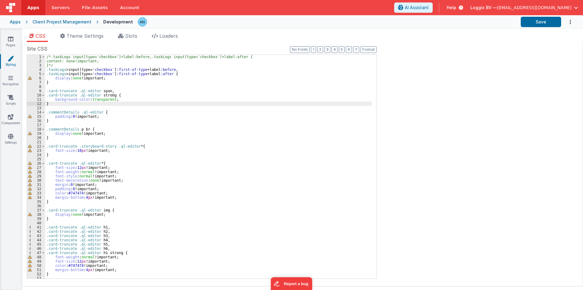
click at [113, 100] on div "/*.taskLogs input[type='checkbox']+label:before,.taskLogs input[type='checkbox'…" at bounding box center [208, 171] width 327 height 232
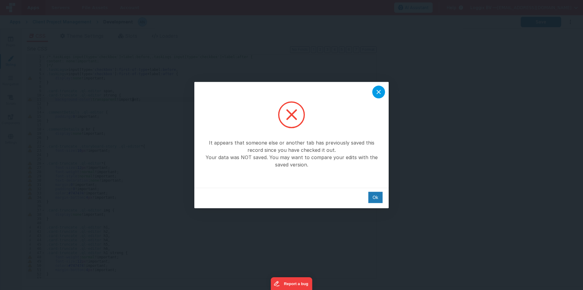
click at [382, 90] on icon at bounding box center [378, 91] width 7 height 7
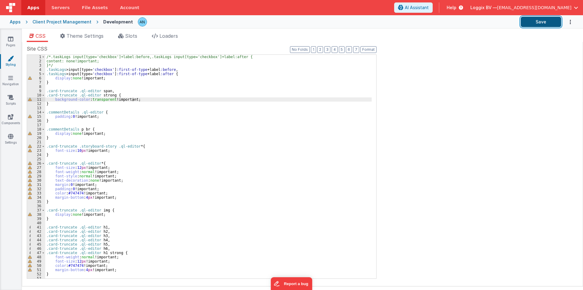
click at [539, 22] on button "Save" at bounding box center [541, 22] width 40 height 10
click at [530, 23] on button "Save" at bounding box center [541, 22] width 40 height 10
click at [25, 11] on link "Apps" at bounding box center [33, 7] width 24 height 15
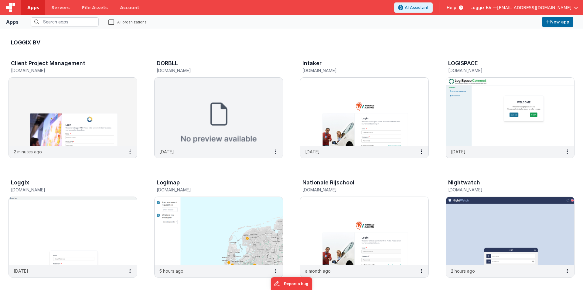
click at [497, 9] on span "Loggix BV —" at bounding box center [484, 8] width 27 height 6
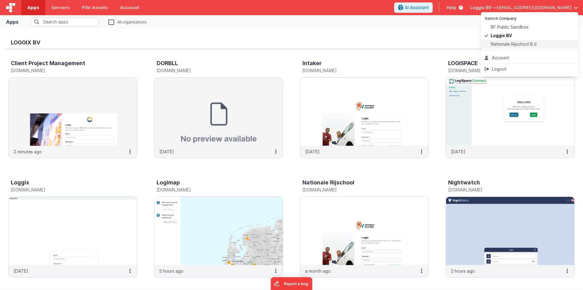
click at [498, 43] on span "Nationale Rijschool B.V." at bounding box center [514, 44] width 47 height 6
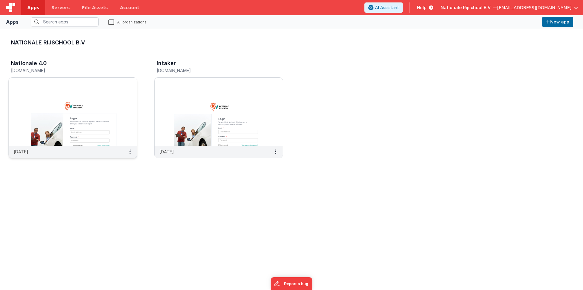
click at [88, 95] on img at bounding box center [73, 111] width 128 height 68
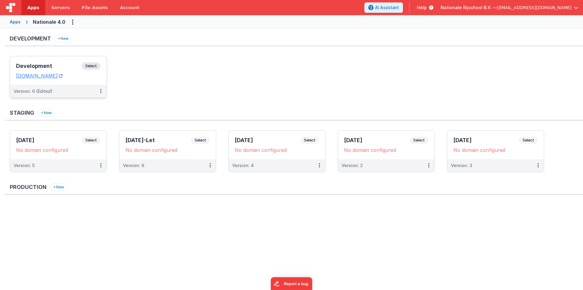
click at [40, 61] on div "Development Select URLs nr.clientportal.cloud" at bounding box center [58, 70] width 97 height 29
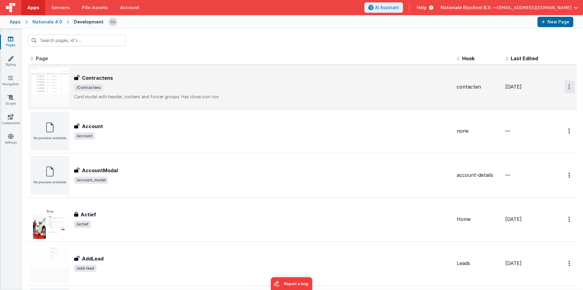
click at [569, 88] on icon "Options" at bounding box center [570, 86] width 2 height 5
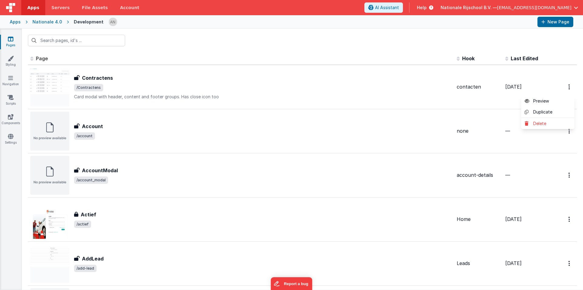
click at [46, 41] on button at bounding box center [291, 145] width 583 height 290
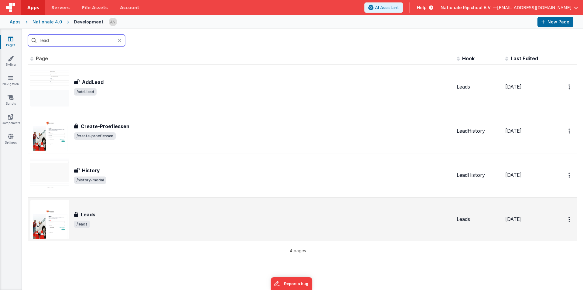
type input "lead"
click at [517, 214] on td "4 days ago" at bounding box center [527, 219] width 49 height 44
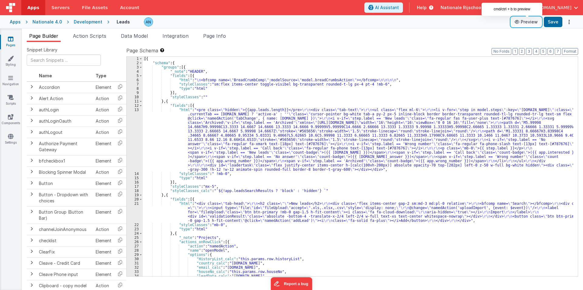
click at [530, 21] on button "Preview" at bounding box center [526, 22] width 30 height 10
click at [84, 37] on span "Action Scripts" at bounding box center [89, 36] width 33 height 6
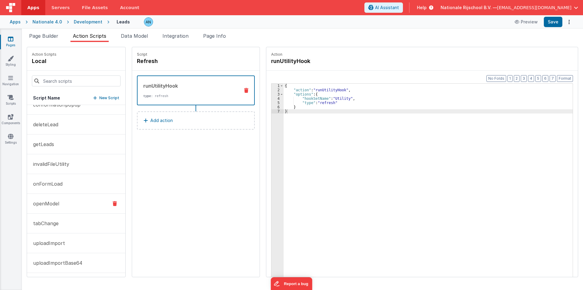
scroll to position [70, 0]
click at [63, 183] on button "onFormLoad" at bounding box center [76, 183] width 98 height 20
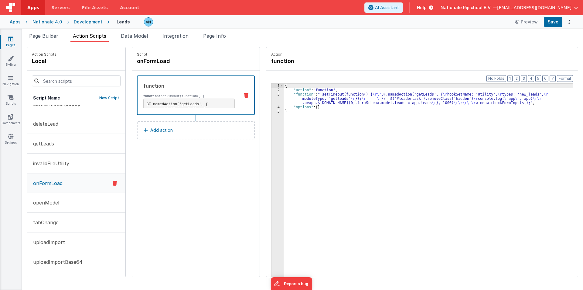
click at [151, 97] on strong "function:" at bounding box center [151, 96] width 17 height 4
click at [284, 99] on div "{ "action" : "function" , "function" : " setTimeout(function() { \r\r BF.namedA…" at bounding box center [431, 194] width 295 height 220
click at [272, 95] on div "3" at bounding box center [278, 98] width 12 height 13
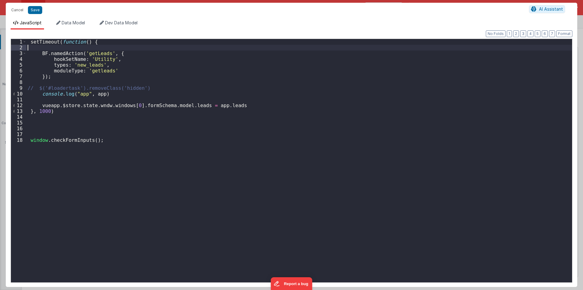
click at [41, 47] on div "setTimeout ( function ( ) { BF . namedAction ( 'getLeads' , { hookSetName : 'Ut…" at bounding box center [299, 166] width 546 height 254
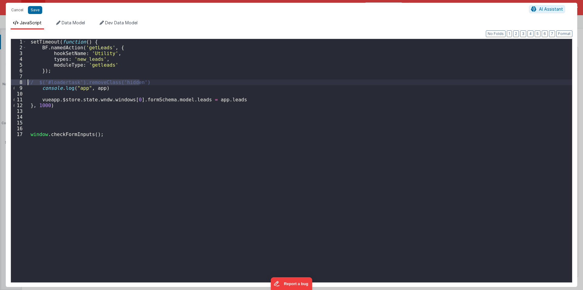
drag, startPoint x: 143, startPoint y: 81, endPoint x: 27, endPoint y: 79, distance: 116.1
click at [27, 79] on div "setTimeout ( function ( ) { BF . namedAction ( 'getLeads' , { hookSetName : 'Ut…" at bounding box center [299, 166] width 546 height 254
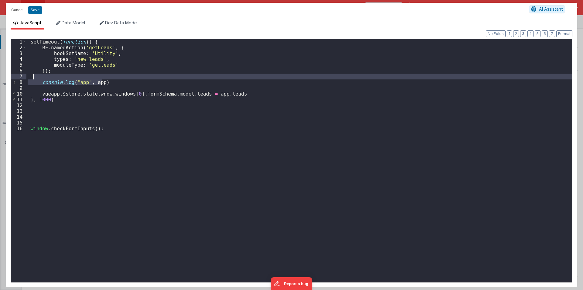
drag, startPoint x: 111, startPoint y: 82, endPoint x: 34, endPoint y: 77, distance: 77.7
click at [34, 77] on div "setTimeout ( function ( ) { BF . namedAction ( 'getLeads' , { hookSetName : 'Ut…" at bounding box center [299, 166] width 546 height 254
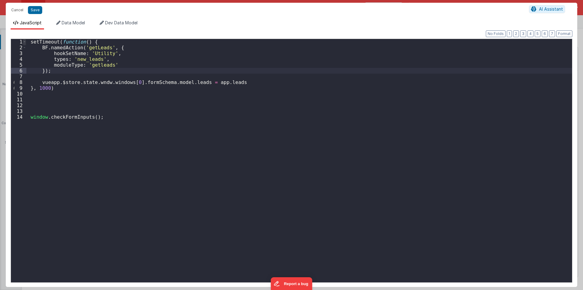
click at [23, 41] on span at bounding box center [24, 42] width 3 height 6
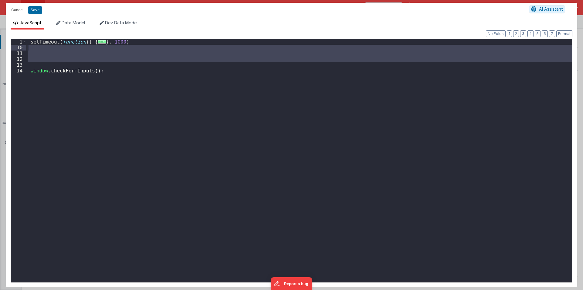
drag, startPoint x: 33, startPoint y: 64, endPoint x: 27, endPoint y: 46, distance: 18.7
click at [27, 46] on div "setTimeout ( function ( ) { ... } , 1000 ) window . checkFormInputs ( ) ;" at bounding box center [299, 166] width 546 height 254
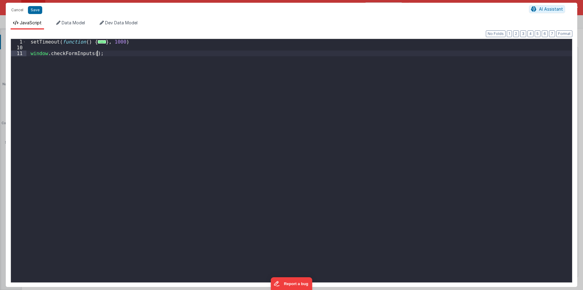
click at [100, 52] on div "setTimeout ( function ( ) { ... } , 1000 ) window . checkFormInputs ( ) ;" at bounding box center [299, 166] width 546 height 254
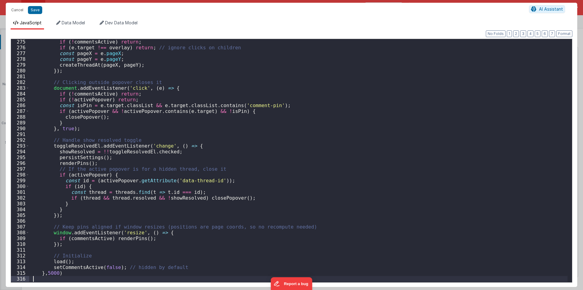
scroll to position [1541, 0]
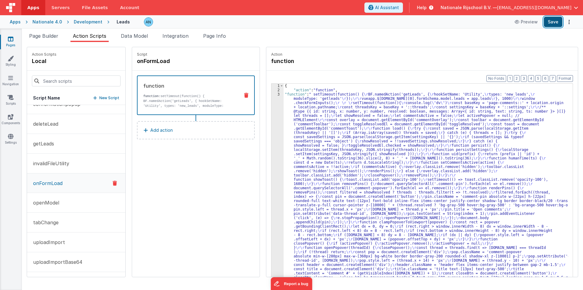
click at [556, 21] on button "Save" at bounding box center [553, 22] width 19 height 10
click at [38, 37] on span "Page Builder" at bounding box center [43, 36] width 29 height 6
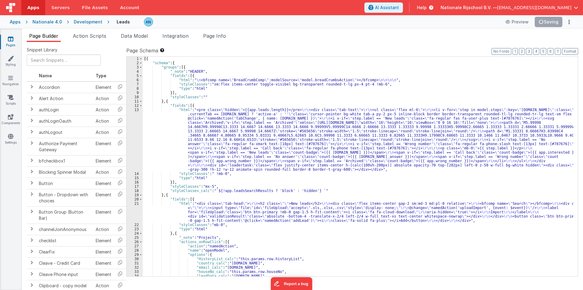
click at [168, 84] on div "[{ "schema" : { "groups" : [{ "_note" : "HEADER" , "fields" : [{ "html" : " \n …" at bounding box center [358, 171] width 431 height 228
click at [167, 80] on div "[{ "schema" : { "groups" : [{ "_note" : "HEADER" , "fields" : [{ "html" : " \n …" at bounding box center [358, 171] width 431 height 228
click at [131, 79] on div "6" at bounding box center [135, 80] width 16 height 4
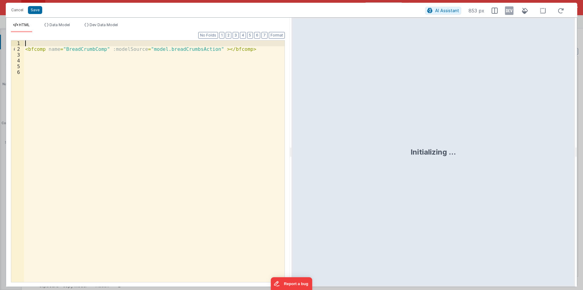
click at [29, 42] on div "< bfcomp name = "BreadCrumbComp" :modelSource = "model.breadCrumbsAction" > </ …" at bounding box center [154, 166] width 261 height 253
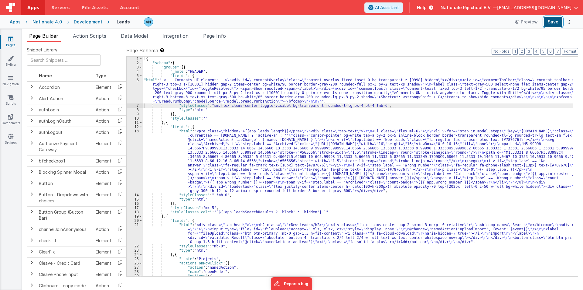
click at [557, 18] on button "Save" at bounding box center [553, 22] width 19 height 10
click at [573, 51] on button "Format" at bounding box center [570, 51] width 16 height 7
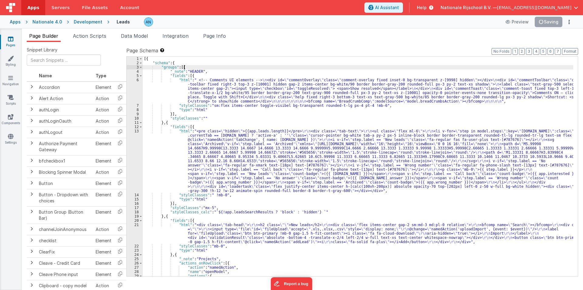
click at [210, 69] on div "[{ "schema" : { "groups" : [{ "_note" : "HEADER" , "fields" : [{ "html" : " <!-…" at bounding box center [358, 171] width 431 height 228
click at [549, 21] on button "Save" at bounding box center [553, 22] width 19 height 10
click at [570, 49] on button "Format" at bounding box center [570, 51] width 16 height 7
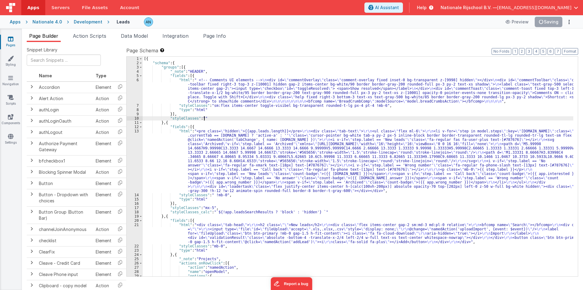
click at [273, 117] on div "[{ "schema" : { "groups" : [{ "_note" : "HEADER" , "fields" : [{ "html" : " <!-…" at bounding box center [358, 171] width 431 height 228
click at [552, 22] on button "Save" at bounding box center [553, 22] width 19 height 10
click at [88, 38] on span "Action Scripts" at bounding box center [89, 36] width 33 height 6
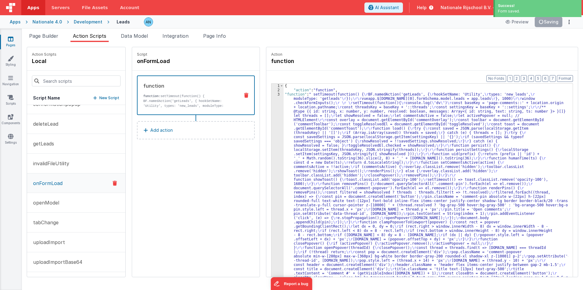
click at [51, 182] on p "onFormLoad" at bounding box center [45, 182] width 33 height 7
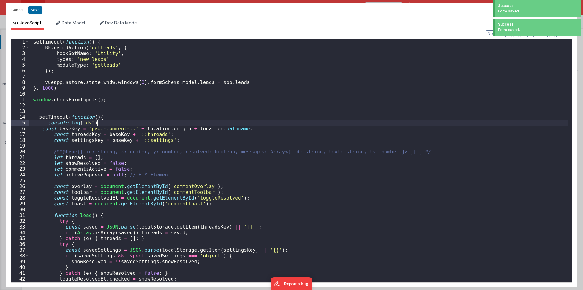
scroll to position [226, 0]
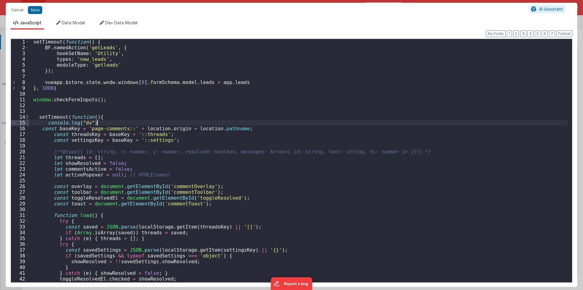
click at [26, 116] on span at bounding box center [27, 117] width 3 height 6
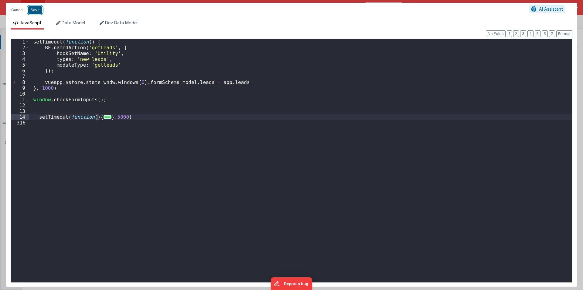
click at [35, 7] on button "Save" at bounding box center [35, 10] width 14 height 8
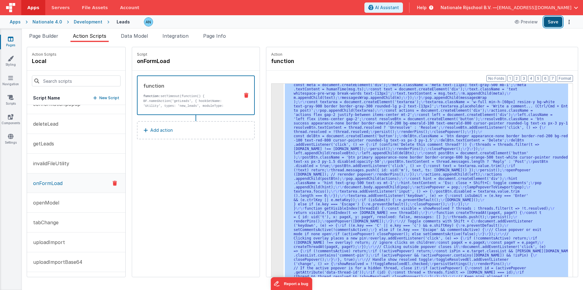
click at [552, 22] on button "Save" at bounding box center [553, 22] width 19 height 10
click at [272, 91] on div "3" at bounding box center [278, 78] width 12 height 425
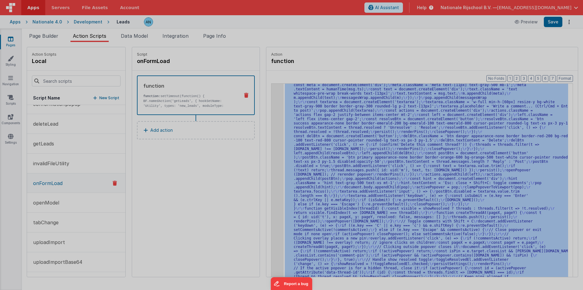
click at [270, 91] on div "setTimeout ( function ( ) { BF . namedAction ( 'getLeads' , { hookSetName : 'Ut…" at bounding box center [298, 160] width 539 height 255
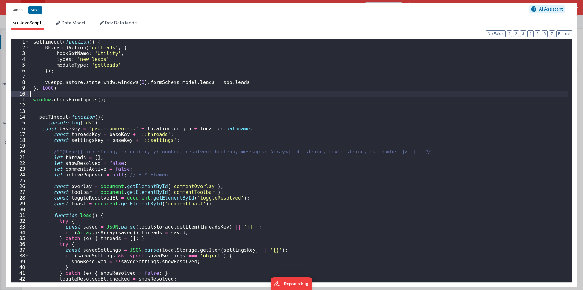
click at [270, 91] on div "setTimeout ( function ( ) { BF . namedAction ( 'getLeads' , { hookSetName : 'Ut…" at bounding box center [298, 166] width 539 height 255
click at [26, 116] on span at bounding box center [27, 117] width 3 height 6
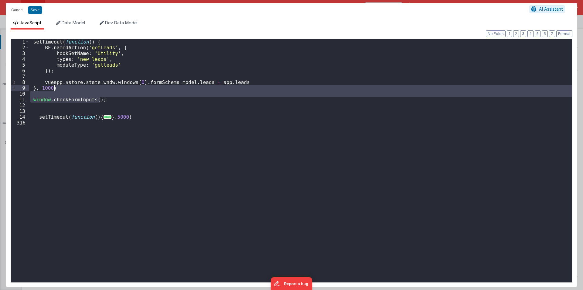
drag, startPoint x: 114, startPoint y: 99, endPoint x: 75, endPoint y: 87, distance: 40.4
click at [76, 88] on div "setTimeout ( function ( ) { BF . namedAction ( 'getLeads' , { hookSetName : 'Ut…" at bounding box center [300, 166] width 543 height 255
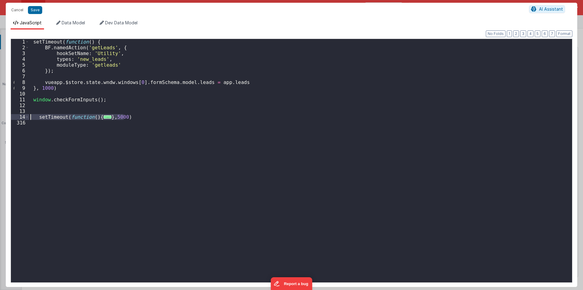
drag, startPoint x: 137, startPoint y: 116, endPoint x: 29, endPoint y: 119, distance: 107.6
click at [29, 119] on div "setTimeout ( function ( ) { BF . namedAction ( 'getLeads' , { hookSetName : 'Ut…" at bounding box center [300, 166] width 543 height 255
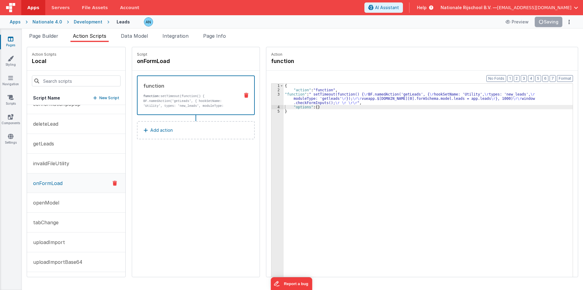
click at [158, 131] on p "Add action" at bounding box center [161, 129] width 22 height 7
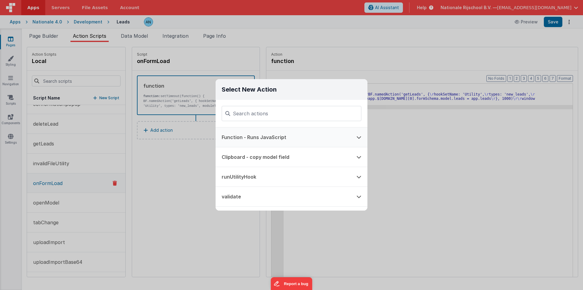
click at [241, 137] on button "Function - Runs JavaScript" at bounding box center [283, 136] width 135 height 19
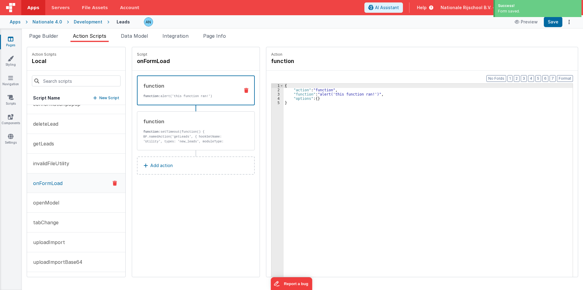
click at [289, 93] on div "{ "action" : "function" , "function" : "alert('this function ran!')" , "options…" at bounding box center [431, 194] width 295 height 220
click at [272, 94] on div "3" at bounding box center [278, 94] width 12 height 4
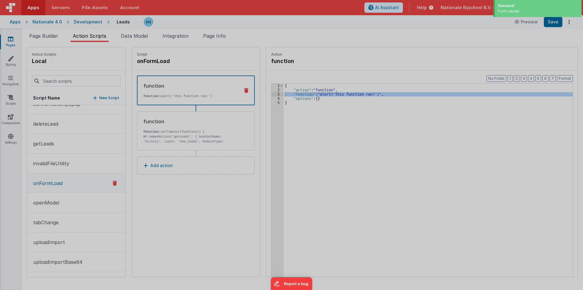
click at [271, 94] on div "alert ( 'this function ran!' )" at bounding box center [298, 160] width 549 height 255
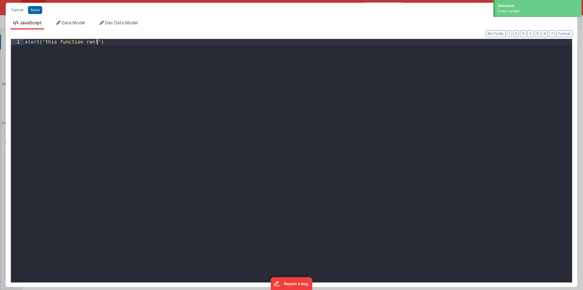
click at [244, 101] on div "alert ( 'this function ran!' )" at bounding box center [298, 166] width 549 height 255
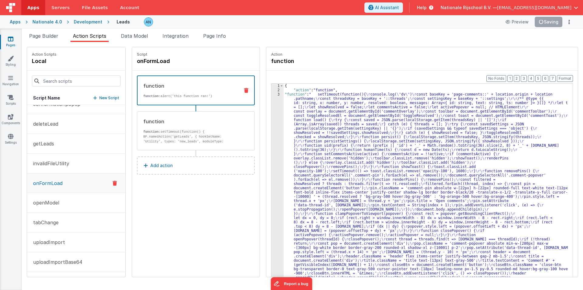
scroll to position [214, 0]
click at [168, 125] on div "function" at bounding box center [189, 121] width 92 height 7
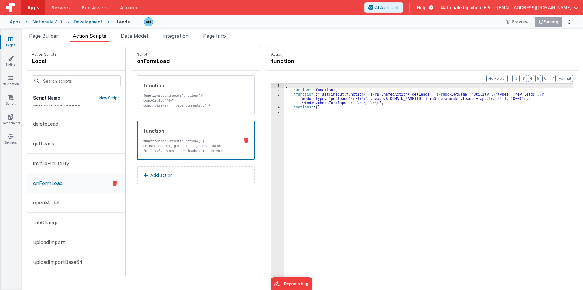
click at [274, 97] on div "3" at bounding box center [278, 98] width 12 height 13
click at [272, 97] on div "3" at bounding box center [278, 98] width 12 height 13
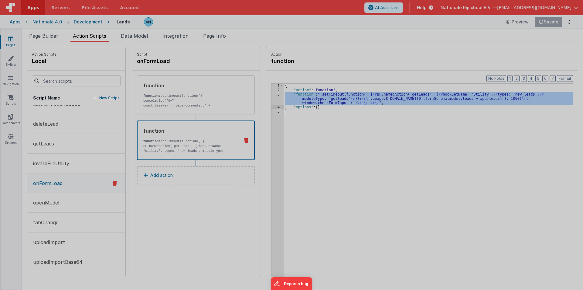
click at [270, 97] on div "setTimeout ( function ( ) { BF . namedAction ( 'getLeads' , { hookSetName : 'Ut…" at bounding box center [299, 160] width 546 height 255
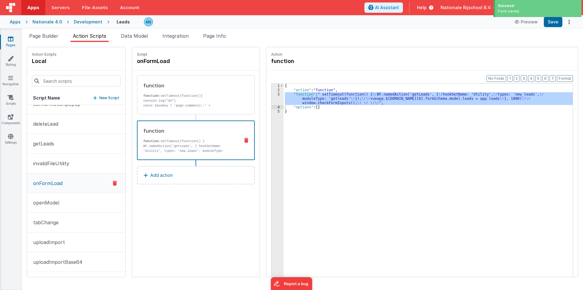
click at [272, 97] on div "3" at bounding box center [278, 98] width 12 height 13
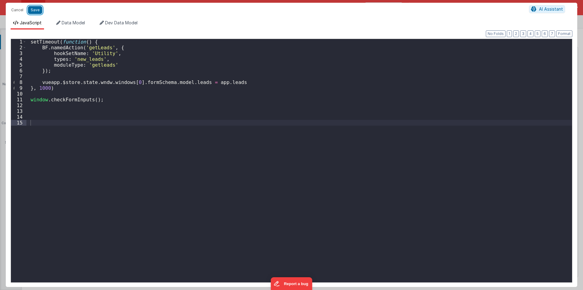
click at [31, 8] on button "Save" at bounding box center [35, 10] width 14 height 8
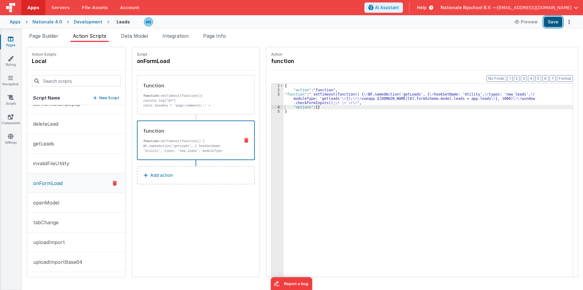
click at [557, 22] on button "Save" at bounding box center [553, 22] width 19 height 10
click at [566, 77] on button "Format" at bounding box center [565, 78] width 16 height 7
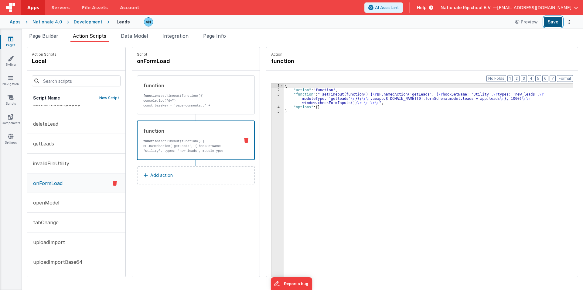
click at [551, 23] on button "Save" at bounding box center [553, 22] width 19 height 10
drag, startPoint x: 42, startPoint y: 32, endPoint x: 78, endPoint y: 63, distance: 47.5
click at [42, 32] on li "Page Builder" at bounding box center [44, 37] width 34 height 10
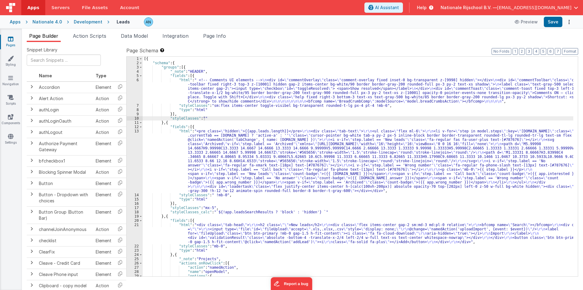
click at [163, 81] on div "[{ "schema" : { "groups" : [{ "_note" : "HEADER" , "fields" : [{ "html" : " <!-…" at bounding box center [358, 171] width 431 height 228
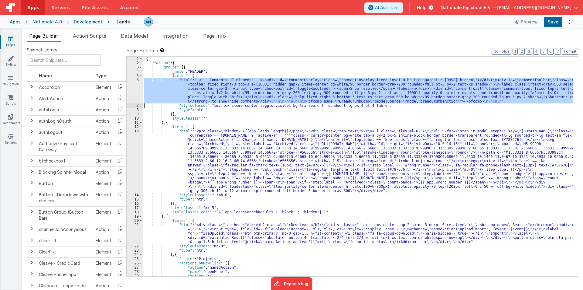
click at [135, 88] on div "6" at bounding box center [135, 91] width 16 height 26
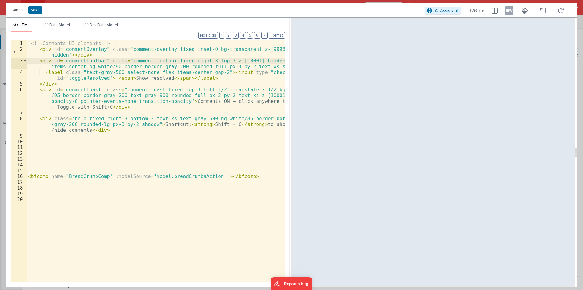
click at [79, 62] on div "<!-- Comments UI elements --> < div id = "commentOverlay" class = "comment-over…" at bounding box center [156, 166] width 258 height 253
click at [130, 114] on div "<!-- Comments UI elements --> < div id = "commentOverlay" class = "comment-over…" at bounding box center [156, 166] width 258 height 253
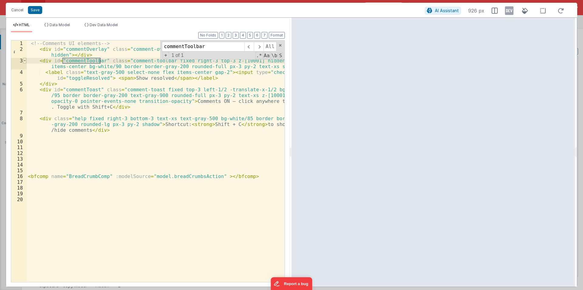
type input "commentToolbar"
click at [26, 60] on span at bounding box center [24, 61] width 3 height 6
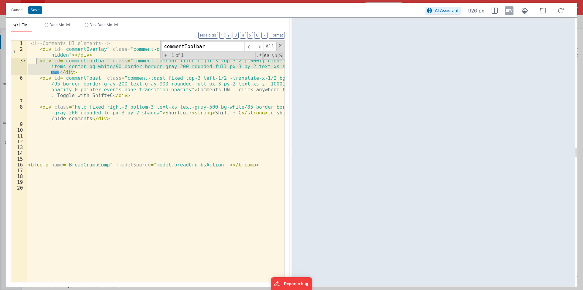
drag, startPoint x: 77, startPoint y: 70, endPoint x: 36, endPoint y: 59, distance: 42.4
click at [36, 59] on div "<!-- Comments UI elements --> < div id = "commentOverlay" class = "comment-over…" at bounding box center [156, 166] width 258 height 253
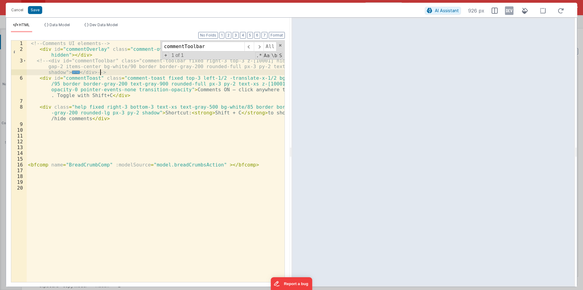
click at [102, 72] on div "<!-- Comments UI elements --> < div id = "commentOverlay" class = "comment-over…" at bounding box center [156, 166] width 258 height 253
click at [34, 8] on button "Save" at bounding box center [35, 10] width 14 height 8
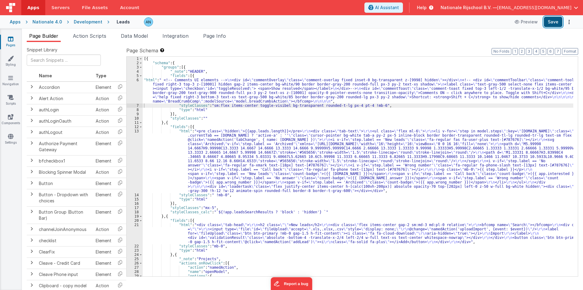
click at [553, 19] on button "Save" at bounding box center [553, 22] width 19 height 10
click at [573, 52] on button "Format" at bounding box center [570, 51] width 16 height 7
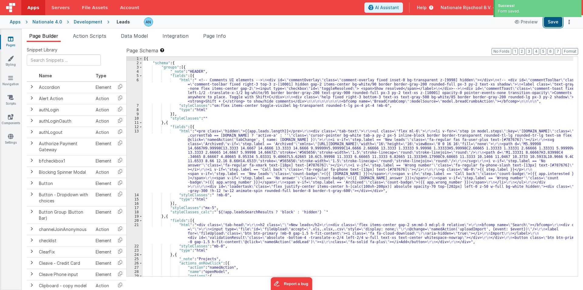
click at [551, 20] on button "Save" at bounding box center [553, 22] width 19 height 10
click at [550, 24] on button "Save" at bounding box center [553, 22] width 19 height 10
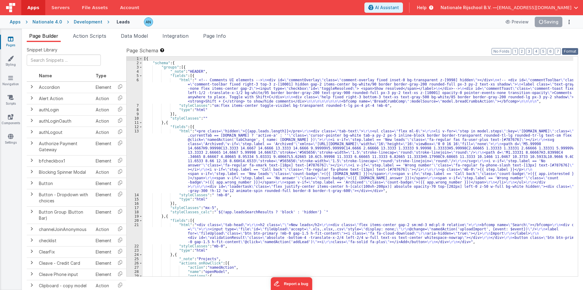
click at [567, 50] on button "Format" at bounding box center [570, 51] width 16 height 7
click at [93, 38] on span "Action Scripts" at bounding box center [89, 36] width 33 height 6
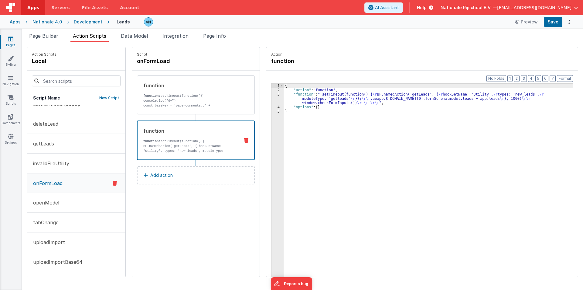
click at [78, 188] on button "onFormLoad" at bounding box center [76, 182] width 98 height 19
click at [207, 136] on div "function function: setTimeout(function() { BF.namedAction('getLeads', { hookSet…" at bounding box center [186, 140] width 97 height 26
click at [200, 98] on p "function: setTimeout(function(){ console.log("dv") const baseKey = 'page-commen…" at bounding box center [189, 107] width 92 height 29
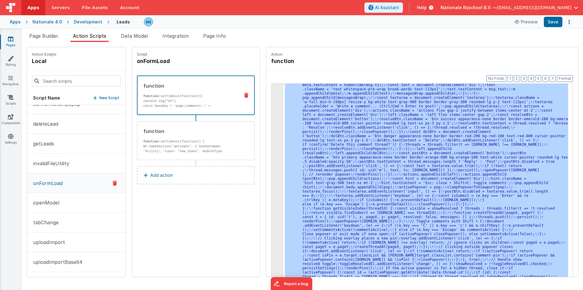
click at [272, 106] on div "3 4 5" at bounding box center [278, 186] width 12 height 641
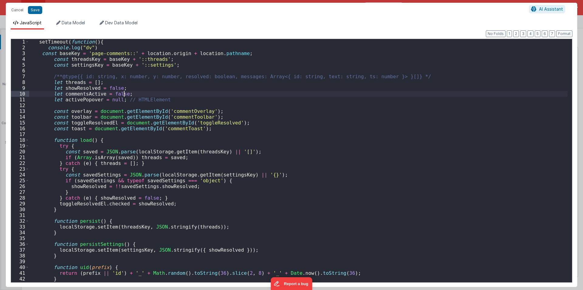
click at [234, 91] on div "setTimeout ( function ( ) { console . log ( "dv" ) const baseKey = 'page-commen…" at bounding box center [298, 166] width 539 height 255
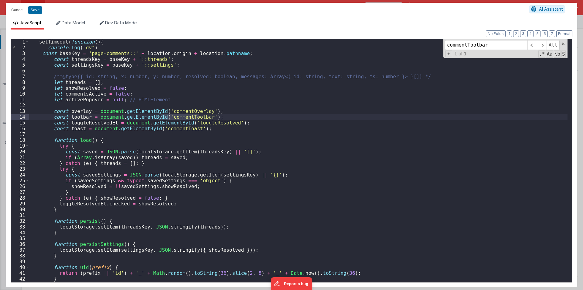
click at [216, 118] on div "setTimeout ( function ( ) { console . log ( "dv" ) const baseKey = 'page-commen…" at bounding box center [298, 166] width 539 height 255
click at [89, 117] on div "setTimeout ( function ( ) { console . log ( "dv" ) const baseKey = 'page-commen…" at bounding box center [298, 166] width 539 height 255
type input "toolbar"
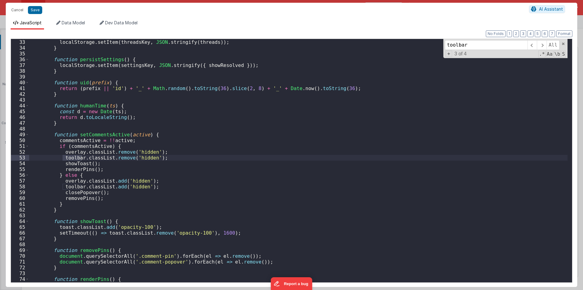
click at [158, 157] on div "function persist ( ) { localStorage . setItem ( threadsKey , JSON . stringify (…" at bounding box center [298, 160] width 539 height 255
click at [482, 45] on input "toolbar" at bounding box center [486, 45] width 83 height 10
click at [156, 187] on div "function persist ( ) { localStorage . setItem ( threadsKey , JSON . stringify (…" at bounding box center [298, 160] width 539 height 255
click at [476, 47] on input "toolbar" at bounding box center [486, 45] width 83 height 10
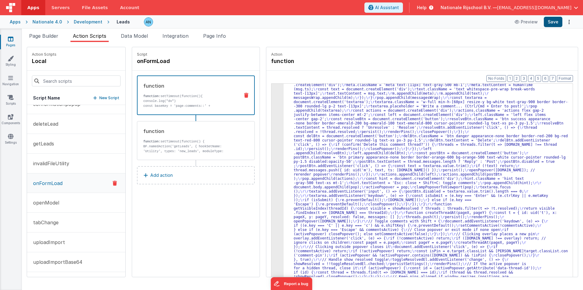
scroll to position [218, 0]
click at [553, 21] on button "Save" at bounding box center [553, 22] width 19 height 10
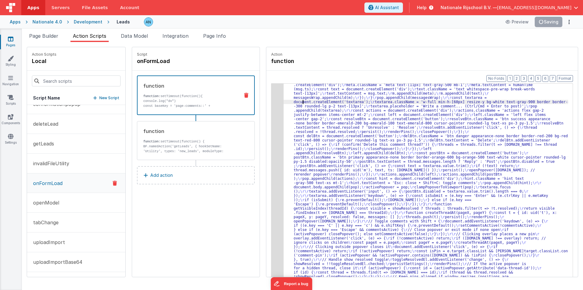
click at [298, 100] on div ""function" : " setTimeout(function(){ \r console.log( \" dv \" ) \r const baseK…" at bounding box center [429, 188] width 290 height 629
click at [553, 23] on button "Save" at bounding box center [553, 22] width 19 height 10
click at [571, 77] on button "Format" at bounding box center [565, 78] width 16 height 7
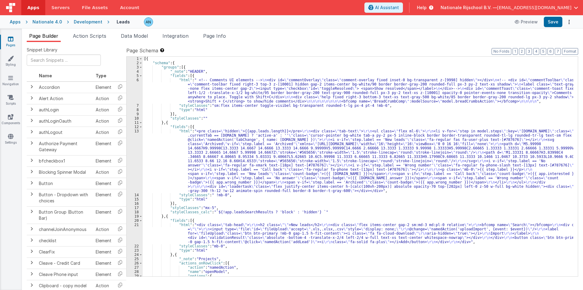
click at [87, 32] on div "Page Builder Action Scripts Data Model Integration Page Info Snippet Library Na…" at bounding box center [302, 159] width 561 height 261
click at [85, 33] on span "Action Scripts" at bounding box center [89, 36] width 33 height 6
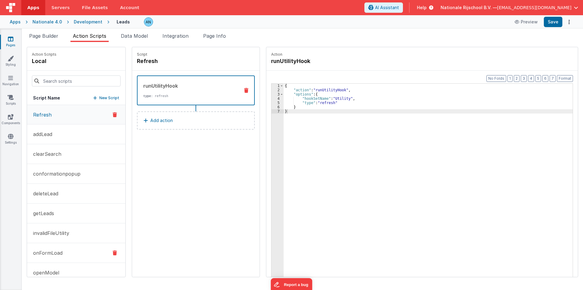
click at [69, 257] on button "onFormLoad" at bounding box center [76, 253] width 98 height 20
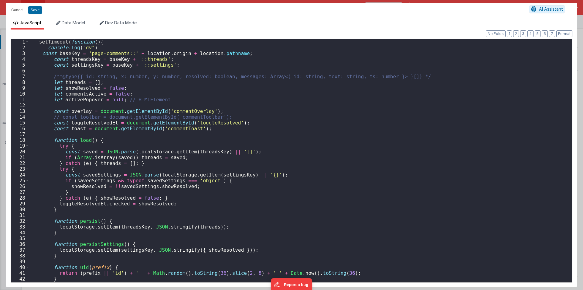
scroll to position [226, 0]
click at [81, 115] on div "setTimeout ( function ( ) { console . log ( "dv" ) const baseKey = 'page-commen…" at bounding box center [298, 166] width 539 height 255
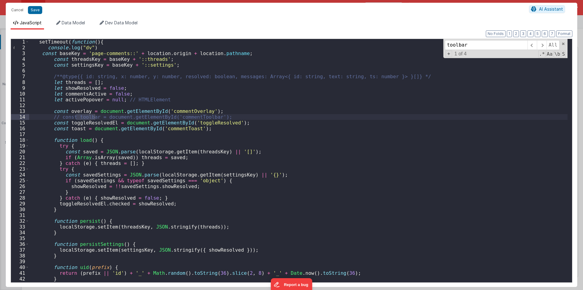
scroll to position [0, 0]
click at [28, 40] on span at bounding box center [27, 42] width 3 height 6
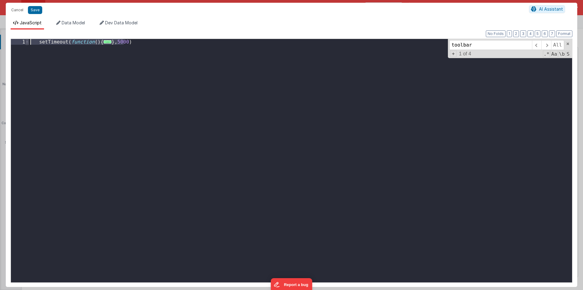
drag, startPoint x: 61, startPoint y: 54, endPoint x: 26, endPoint y: 40, distance: 37.5
click at [26, 40] on div "1 setTimeout ( function ( ) { ... } , 5000 ) toolbar All Replace All + 1 of 4 .…" at bounding box center [292, 161] width 562 height 244
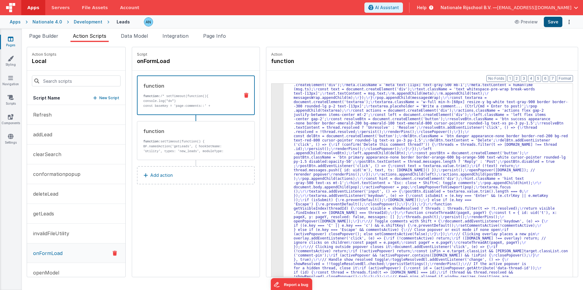
scroll to position [218, 0]
click at [558, 20] on button "Save" at bounding box center [553, 22] width 19 height 10
click at [47, 36] on span "Page Builder" at bounding box center [43, 36] width 29 height 6
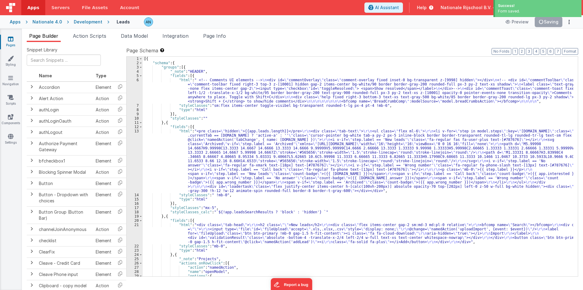
drag, startPoint x: 171, startPoint y: 89, endPoint x: 138, endPoint y: 86, distance: 32.9
click at [171, 89] on div "[{ "schema" : { "groups" : [{ "_note" : "HEADER" , "fields" : [{ "html" : " <!-…" at bounding box center [358, 171] width 431 height 228
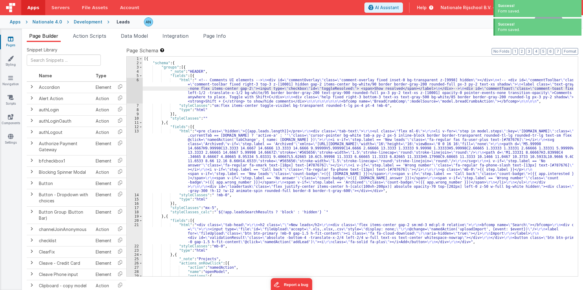
click at [133, 84] on div "6" at bounding box center [135, 91] width 16 height 26
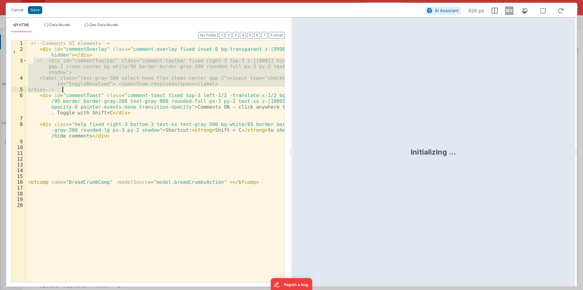
drag, startPoint x: 33, startPoint y: 59, endPoint x: 74, endPoint y: 90, distance: 50.7
click at [74, 90] on div "<!-- Comments UI elements --> < div id = "commentOverlay" class = "comment-over…" at bounding box center [156, 166] width 258 height 253
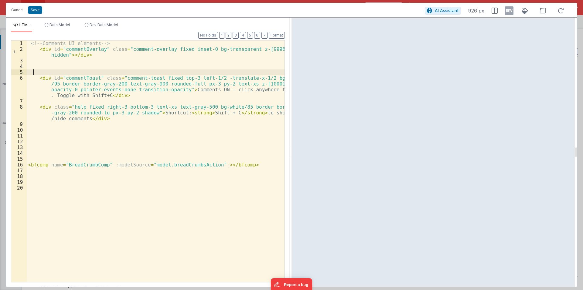
click at [46, 155] on div "<!-- Comments UI elements --> < div id = "commentOverlay" class = "comment-over…" at bounding box center [156, 166] width 258 height 253
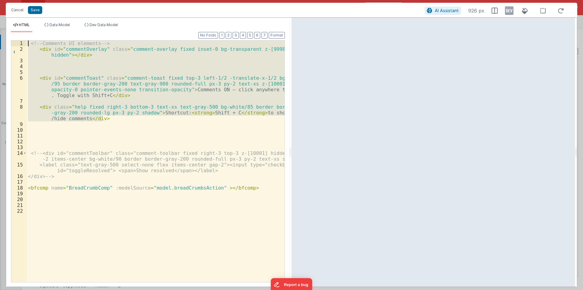
drag, startPoint x: 105, startPoint y: 118, endPoint x: 12, endPoint y: 37, distance: 123.2
click at [12, 37] on div "Format 7 6 5 4 3 2 1 No Folds 1 2 3 4 5 6 7 8 9 10 11 12 13 14 15 16 17 18 19 2…" at bounding box center [148, 156] width 274 height 249
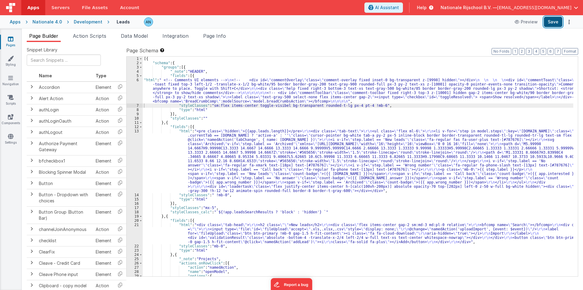
click at [552, 21] on button "Save" at bounding box center [553, 22] width 19 height 10
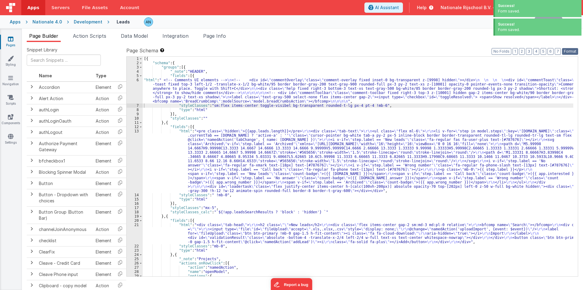
click at [567, 50] on button "Format" at bounding box center [570, 51] width 16 height 7
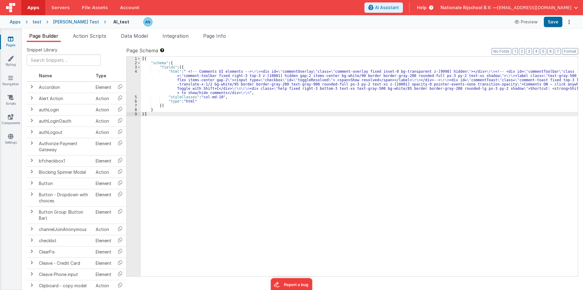
click at [88, 31] on div "Page Builder Action Scripts Data Model Integration Page Info Snippet Library Na…" at bounding box center [302, 159] width 561 height 261
click at [88, 34] on span "Action Scripts" at bounding box center [89, 36] width 33 height 6
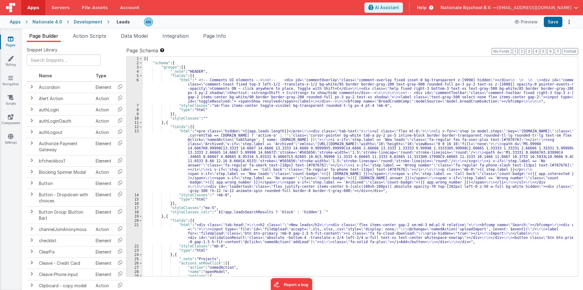
click at [170, 92] on div "[{ "schema" : { "groups" : [{ "_note" : "HEADER" , "fields" : [{ "html" : " <!-…" at bounding box center [358, 171] width 431 height 228
click at [132, 84] on div "6" at bounding box center [135, 91] width 16 height 26
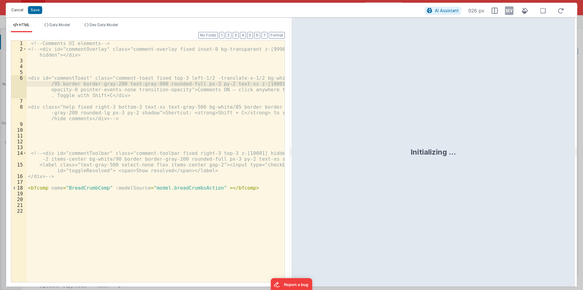
click at [16, 8] on button "Cancel" at bounding box center [17, 10] width 18 height 9
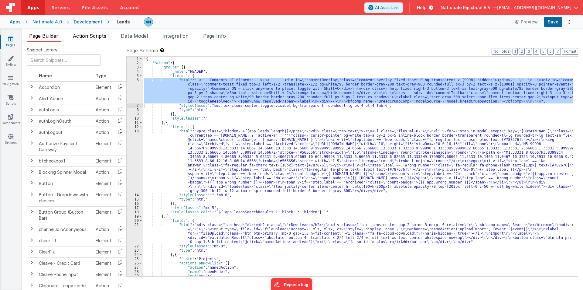
click at [98, 34] on span "Action Scripts" at bounding box center [89, 36] width 33 height 6
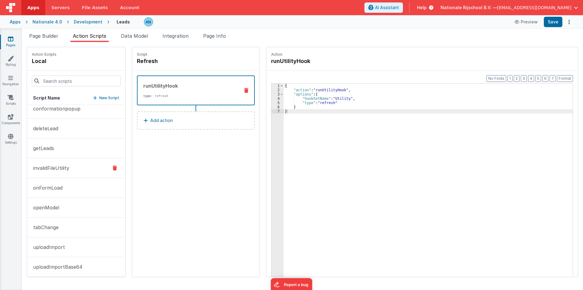
scroll to position [70, 0]
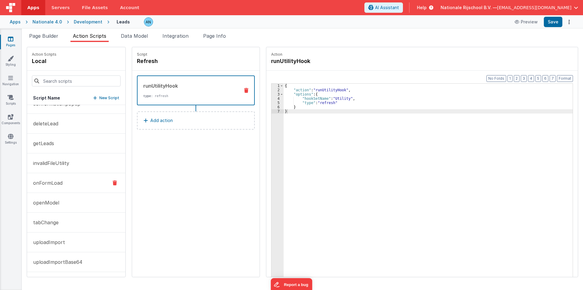
click at [48, 184] on p "onFormLoad" at bounding box center [45, 182] width 33 height 7
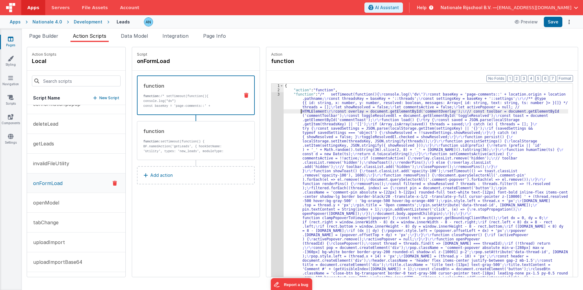
click at [266, 101] on div "Format 7 6 5 4 3 2 1 No Folds 1 2 3 { "action" : "function" , "function" : "/* …" at bounding box center [422, 184] width 312 height 229
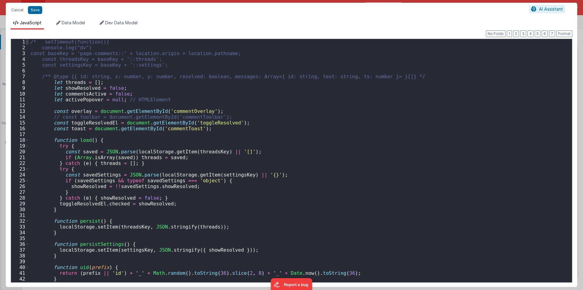
click at [27, 41] on span at bounding box center [27, 42] width 3 height 6
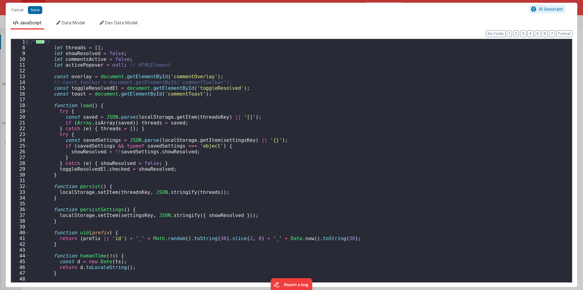
click at [27, 41] on span at bounding box center [27, 42] width 3 height 6
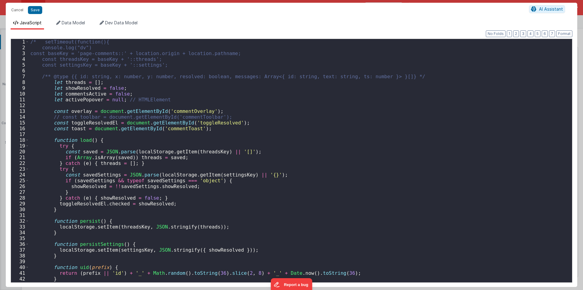
click at [41, 65] on div "/* setTimeout(function(){ console.log("dv") const baseKey = 'page-comments::' +…" at bounding box center [298, 166] width 539 height 255
drag, startPoint x: 38, startPoint y: 41, endPoint x: 31, endPoint y: 41, distance: 7.0
click at [31, 41] on div "/* setTimeout(function(){ console.log("dv") const baseKey = 'page-comments::' +…" at bounding box center [298, 166] width 539 height 255
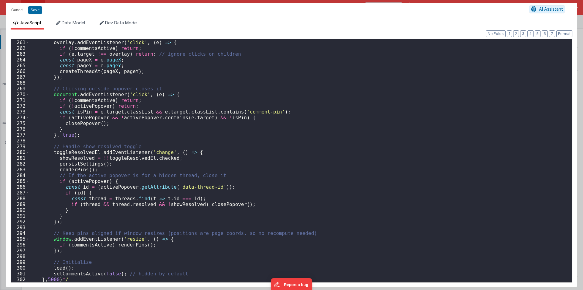
scroll to position [1506, 0]
drag, startPoint x: 65, startPoint y: 279, endPoint x: 61, endPoint y: 279, distance: 3.9
click at [61, 279] on div "// Clicking overlay places a new pin overlay . addEventListener ( 'click' , ( e…" at bounding box center [298, 161] width 539 height 255
click at [142, 239] on div "// Clicking overlay places a new pin overlay . addEventListener ( 'click' , ( e…" at bounding box center [298, 161] width 539 height 255
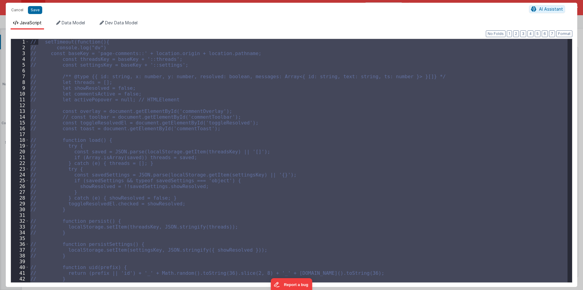
scroll to position [0, 0]
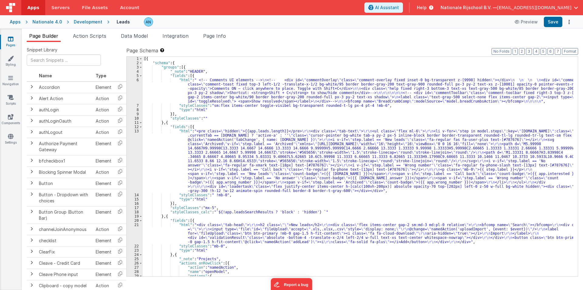
click at [166, 86] on div "[{ "schema" : { "groups" : [{ "_note" : "HEADER" , "fields" : [{ "html" : " <!-…" at bounding box center [358, 171] width 431 height 228
click at [133, 88] on div "6" at bounding box center [135, 91] width 16 height 26
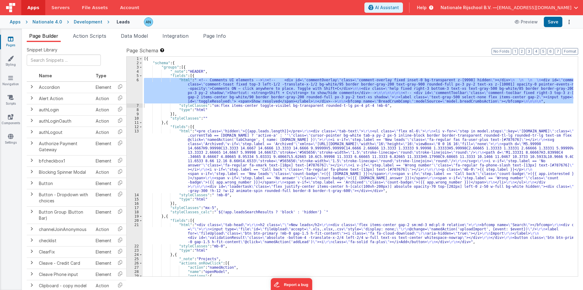
click at [91, 35] on span "Action Scripts" at bounding box center [89, 36] width 33 height 6
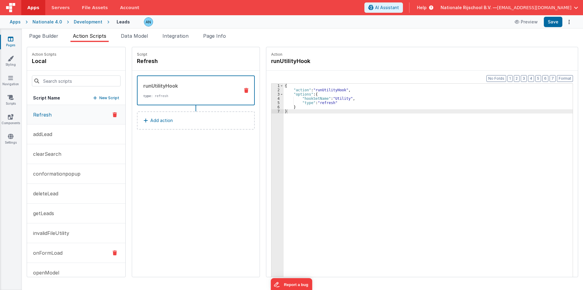
click at [50, 259] on button "onFormLoad" at bounding box center [76, 253] width 98 height 20
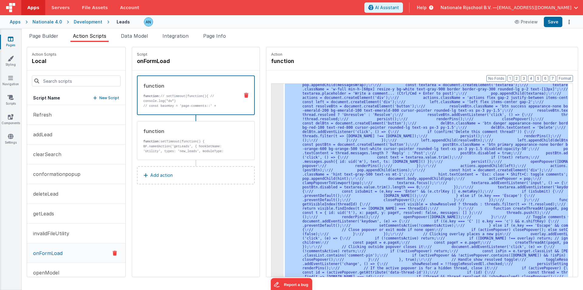
scroll to position [252, 0]
click at [272, 106] on div "3 4 5" at bounding box center [278, 173] width 12 height 667
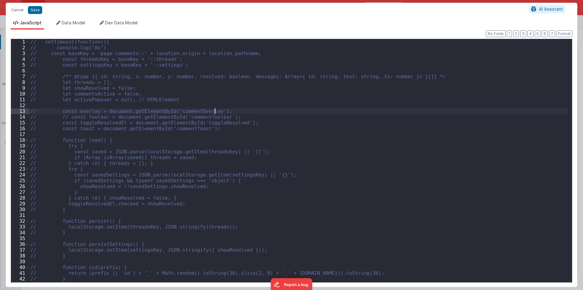
click at [268, 106] on div "// setTimeout(function(){ // console.log("dv") // const baseKey = 'page-comment…" at bounding box center [298, 166] width 539 height 255
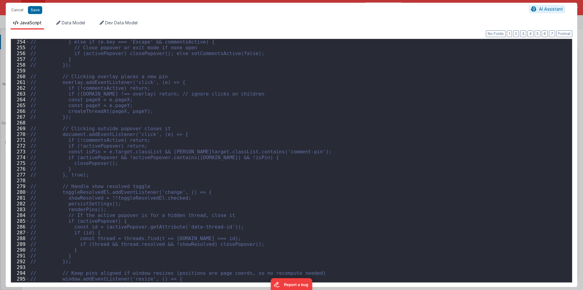
scroll to position [1506, 0]
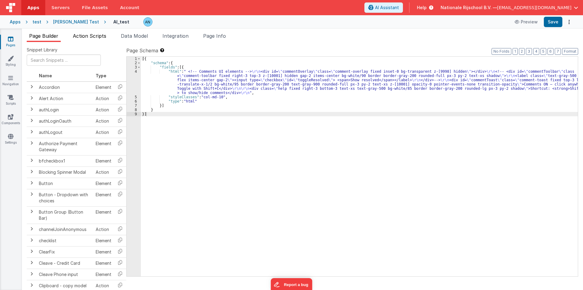
click at [95, 35] on span "Action Scripts" at bounding box center [89, 36] width 33 height 6
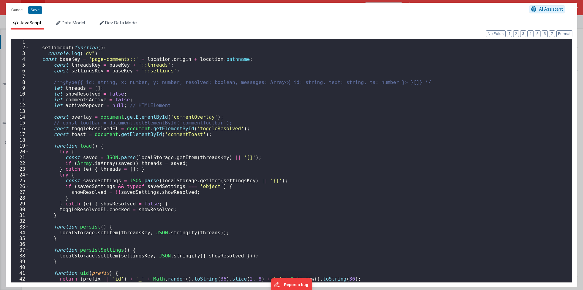
scroll to position [248, 0]
click at [272, 118] on div "setTimeout ( function ( ) { console . log ( "dv" ) const baseKey = 'page-commen…" at bounding box center [298, 166] width 539 height 255
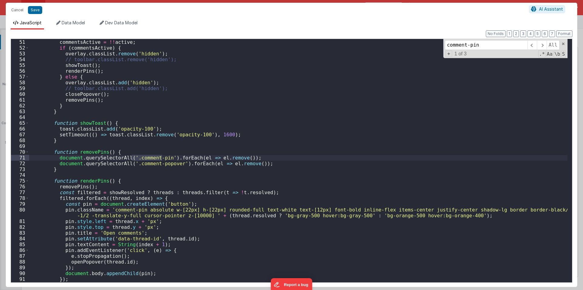
scroll to position [288, 0]
click at [26, 181] on span at bounding box center [27, 181] width 3 height 6
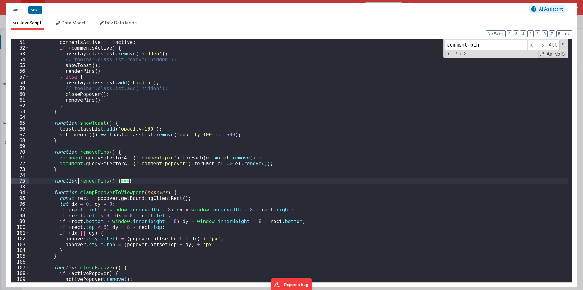
click at [80, 181] on div "function setCommentsActive ( active ) { commentsActive = !! active ; if ( comme…" at bounding box center [298, 160] width 539 height 255
type input "renderPins"
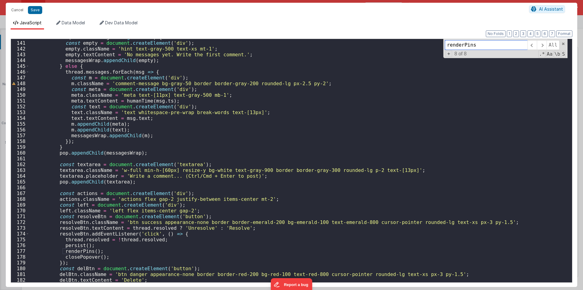
scroll to position [691, 0]
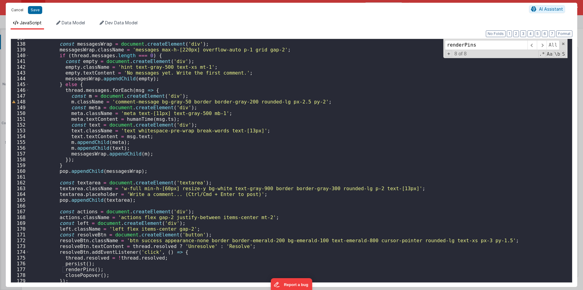
click at [17, 10] on button "Cancel" at bounding box center [17, 10] width 18 height 9
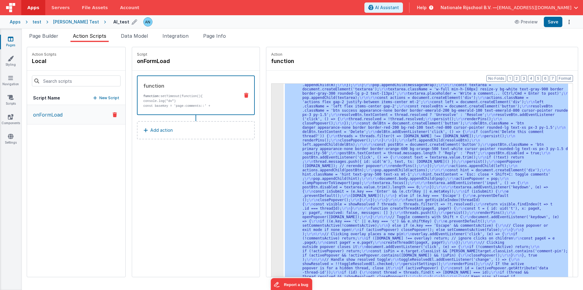
click at [132, 20] on icon at bounding box center [134, 22] width 5 height 9
drag, startPoint x: 114, startPoint y: 22, endPoint x: 91, endPoint y: 22, distance: 22.8
click at [113, 22] on input "AI_test" at bounding box center [151, 21] width 76 height 9
